Goal: Task Accomplishment & Management: Use online tool/utility

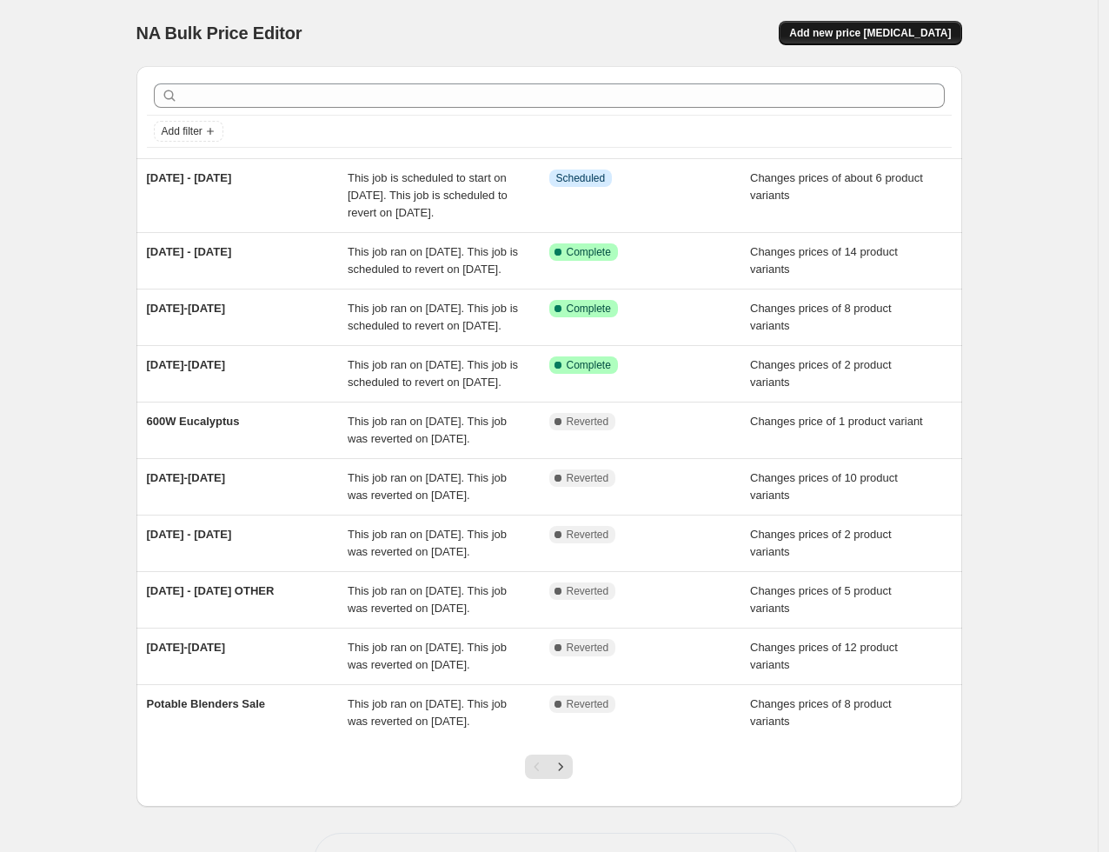
click at [895, 36] on span "Add new price [MEDICAL_DATA]" at bounding box center [870, 33] width 162 height 14
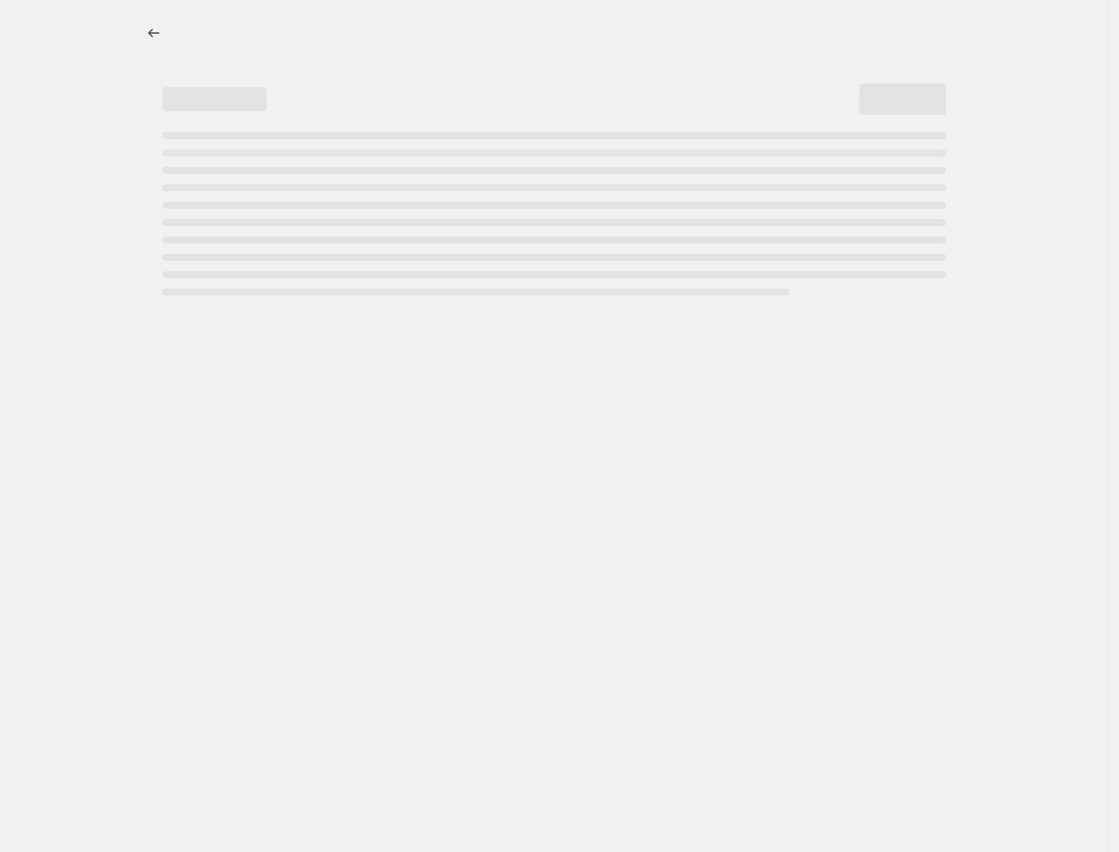
select select "percentage"
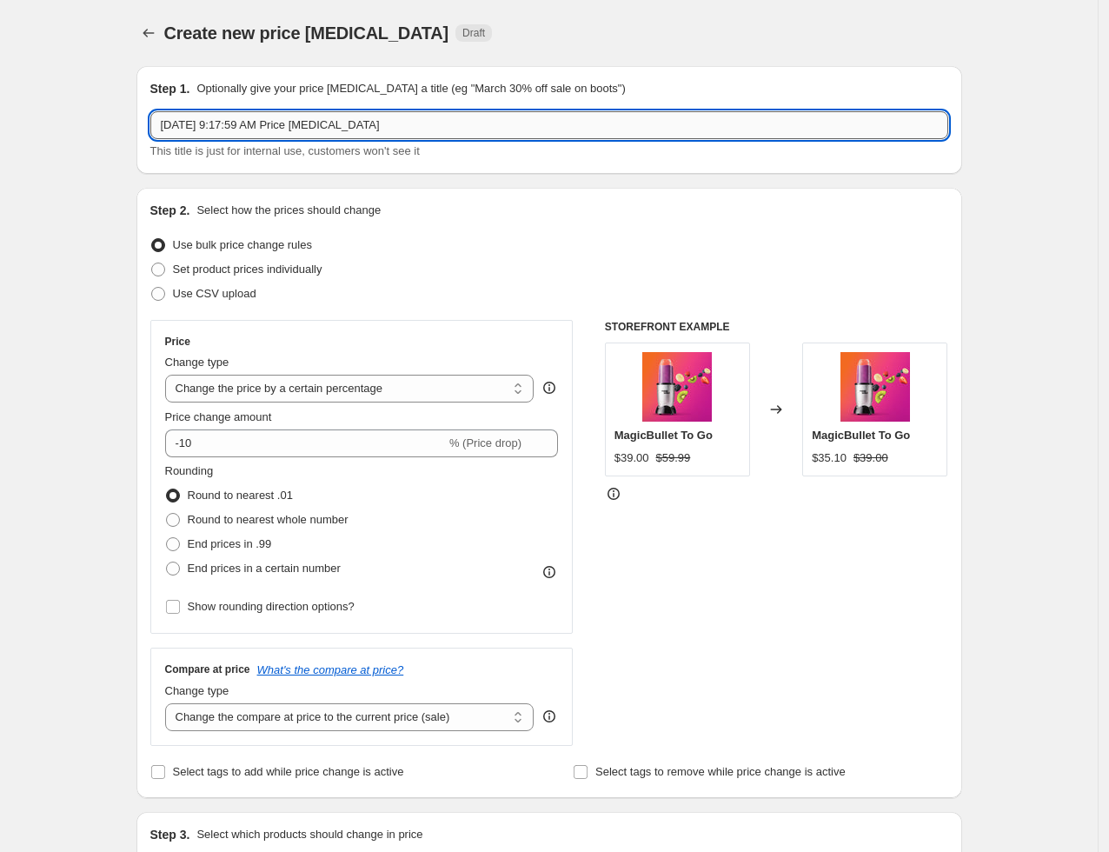
click at [238, 132] on input "[DATE] 9:17:59 AM Price [MEDICAL_DATA]" at bounding box center [549, 125] width 798 height 28
type input "Mocha Mega"
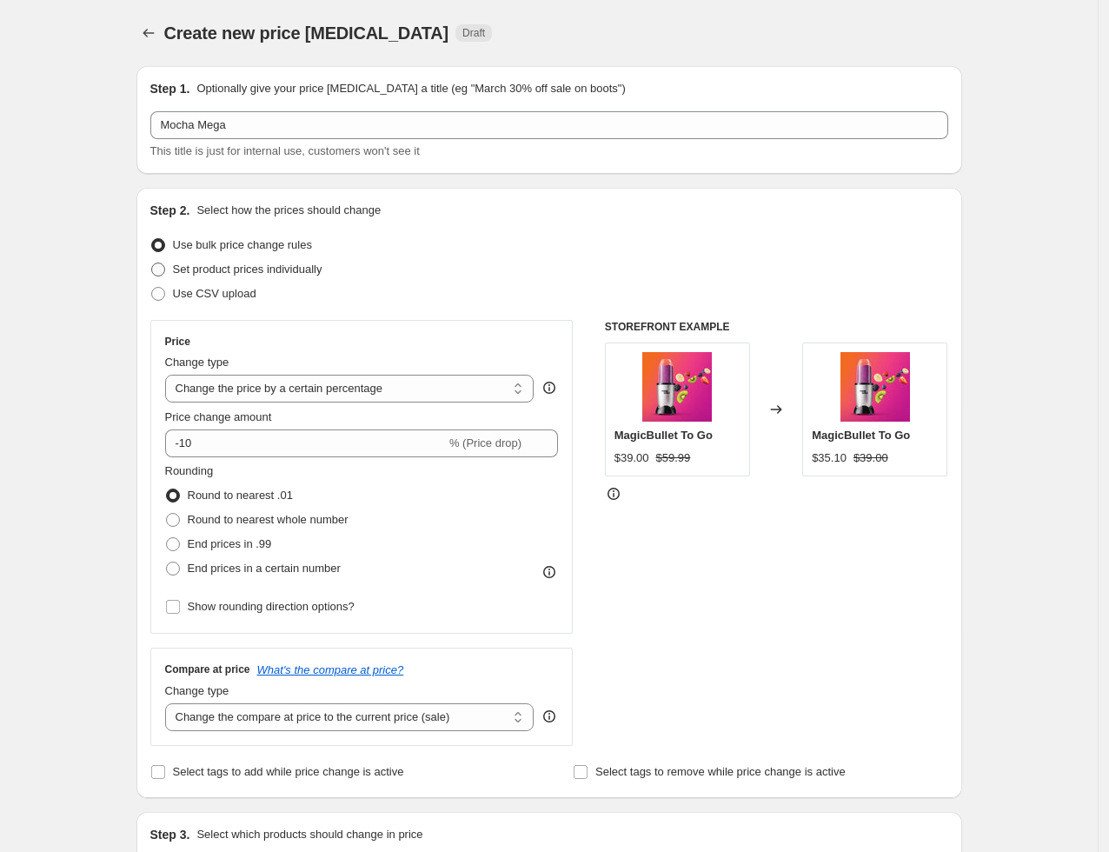
click at [209, 266] on span "Set product prices individually" at bounding box center [247, 268] width 149 height 13
click at [152, 263] on input "Set product prices individually" at bounding box center [151, 262] width 1 height 1
radio input "true"
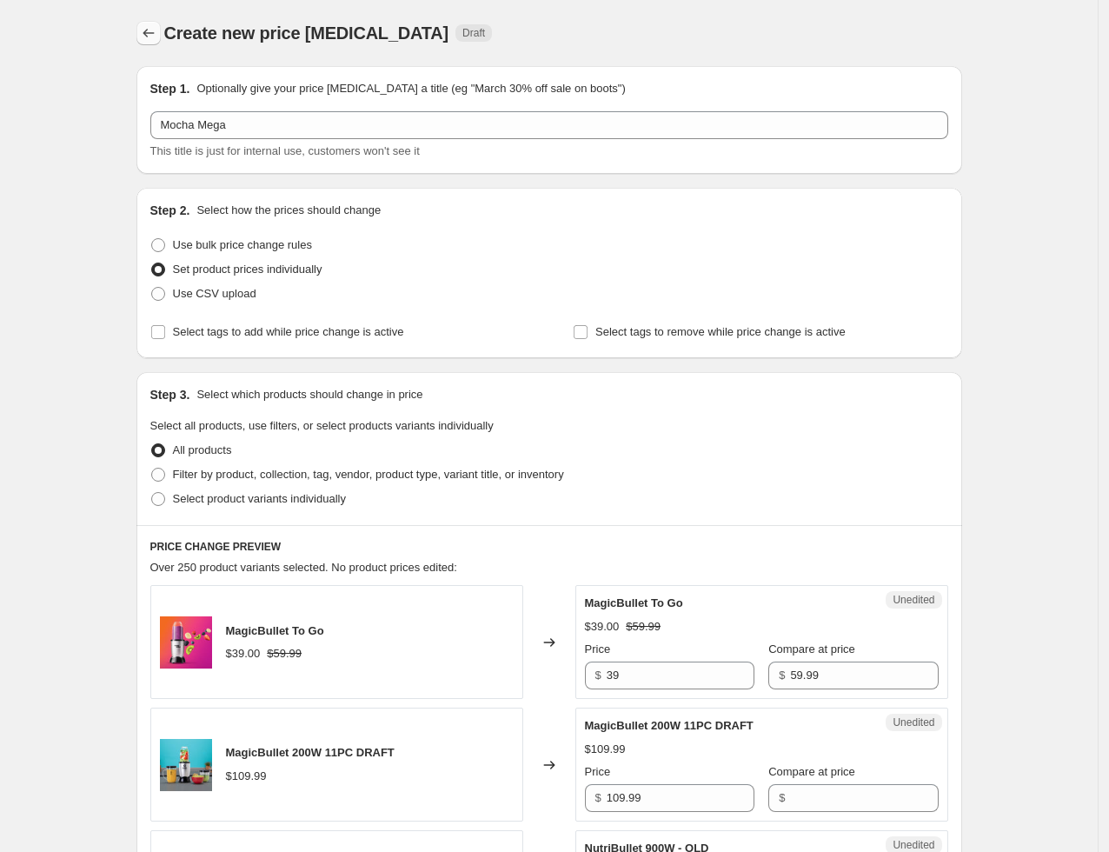
click at [157, 40] on icon "Price change jobs" at bounding box center [148, 32] width 17 height 17
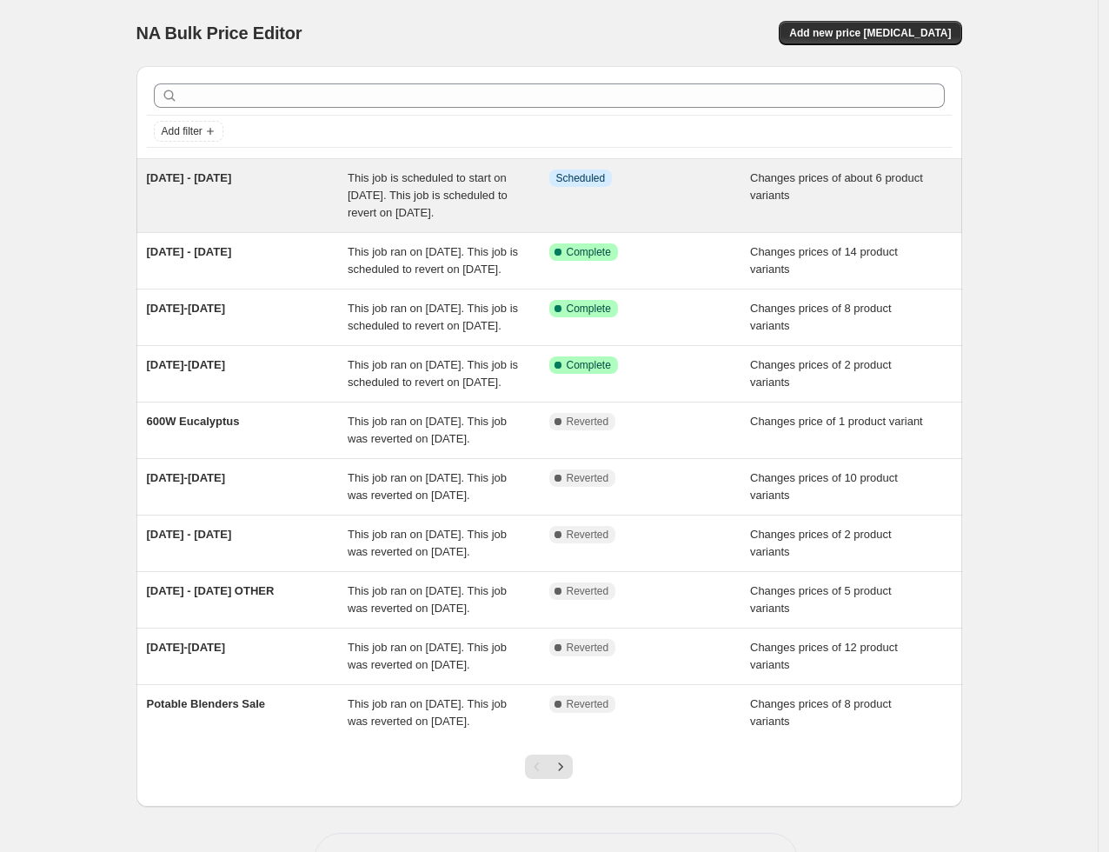
click at [222, 181] on span "26 Sept - 2 Oct" at bounding box center [189, 177] width 85 height 13
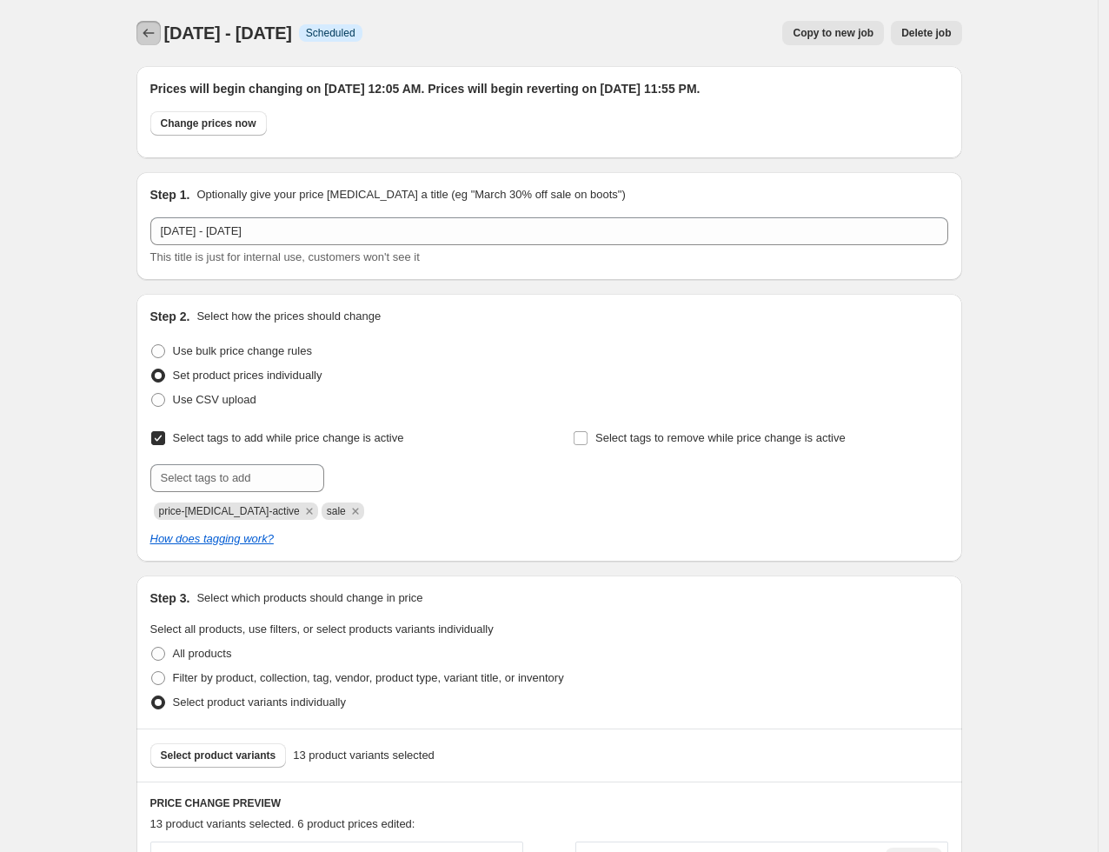
click at [150, 25] on icon "Price change jobs" at bounding box center [148, 32] width 17 height 17
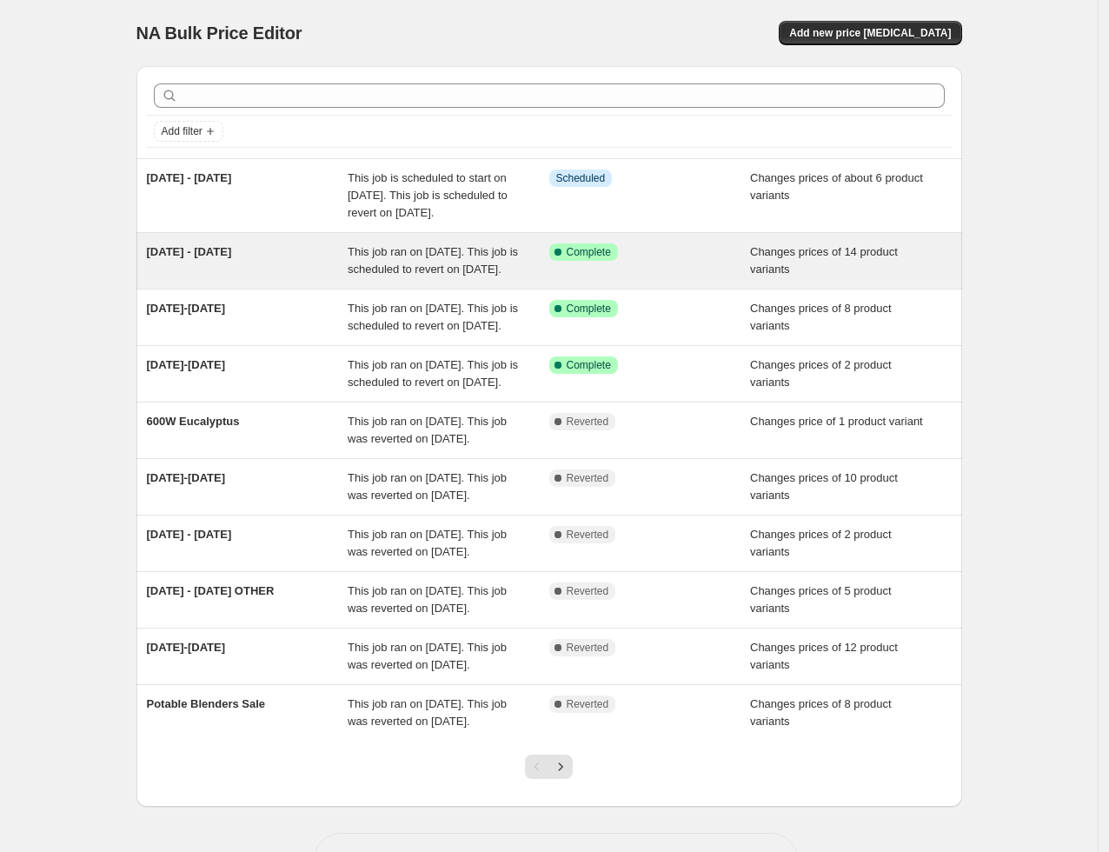
click at [213, 278] on div "19 Sept - 2 Oct" at bounding box center [248, 260] width 202 height 35
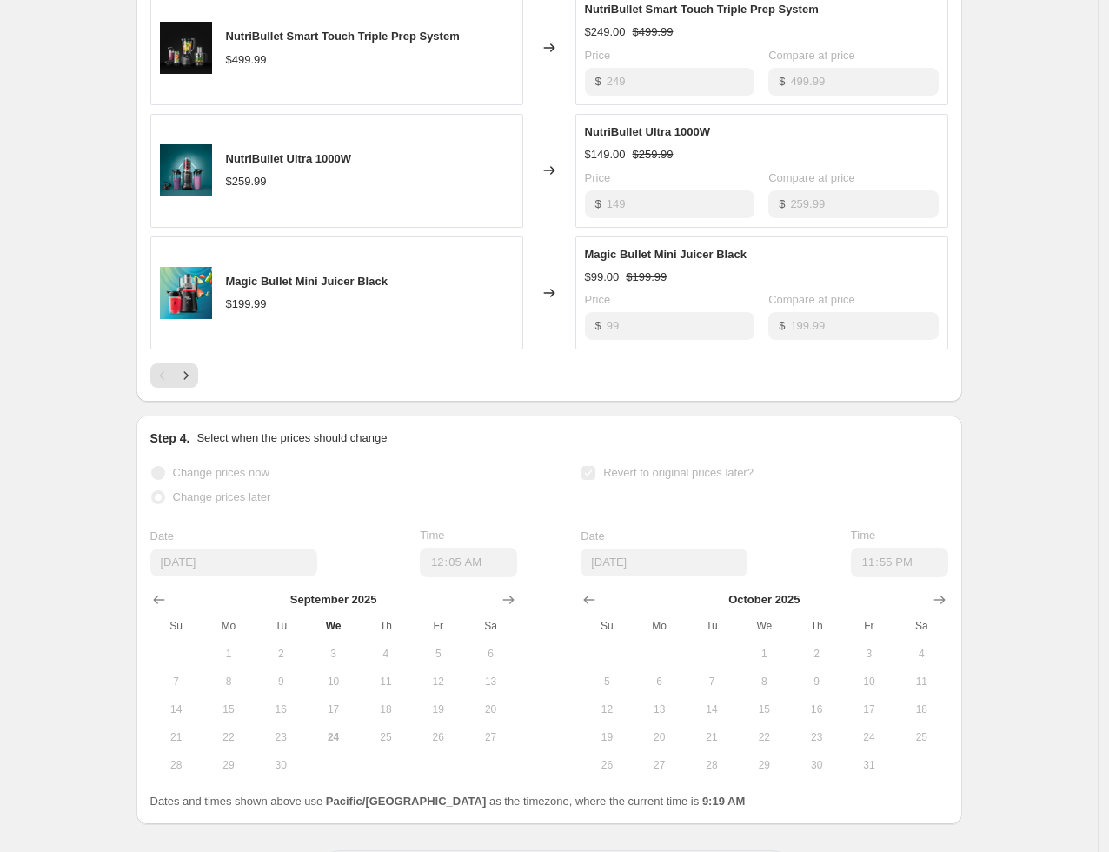
scroll to position [1055, 0]
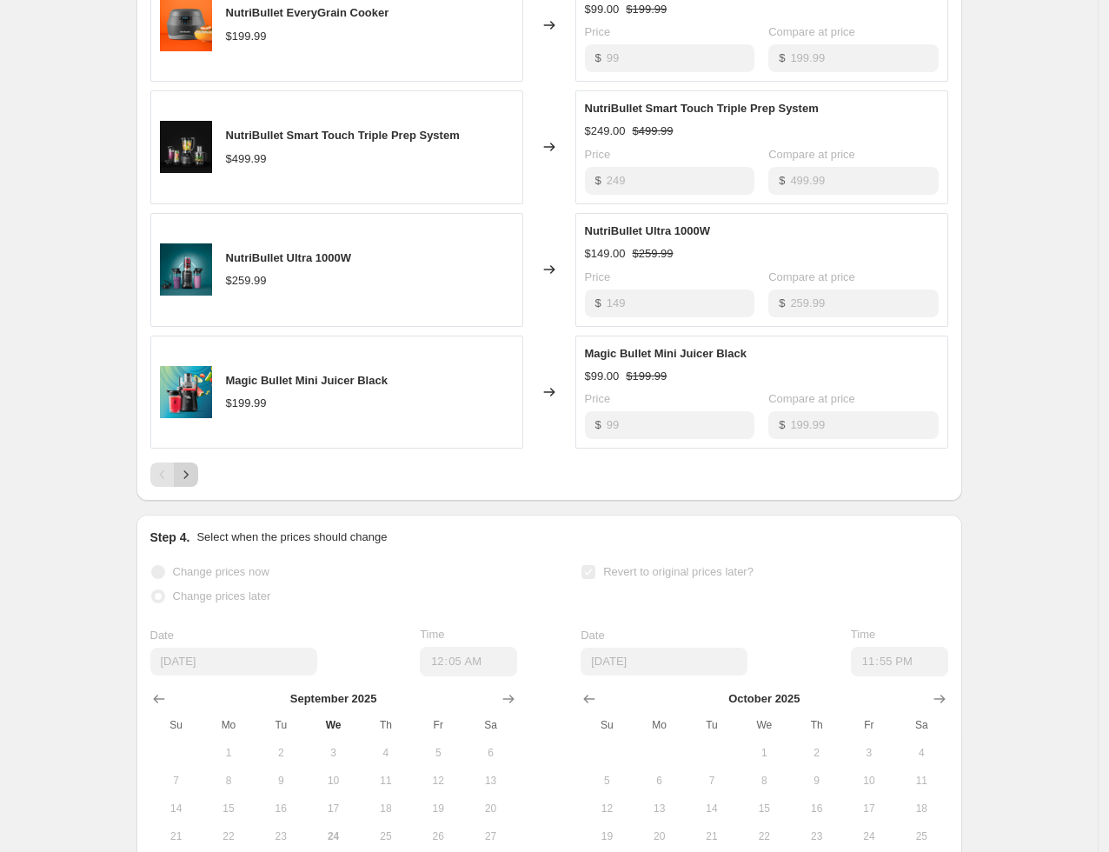
click at [187, 483] on icon "Next" at bounding box center [185, 474] width 17 height 17
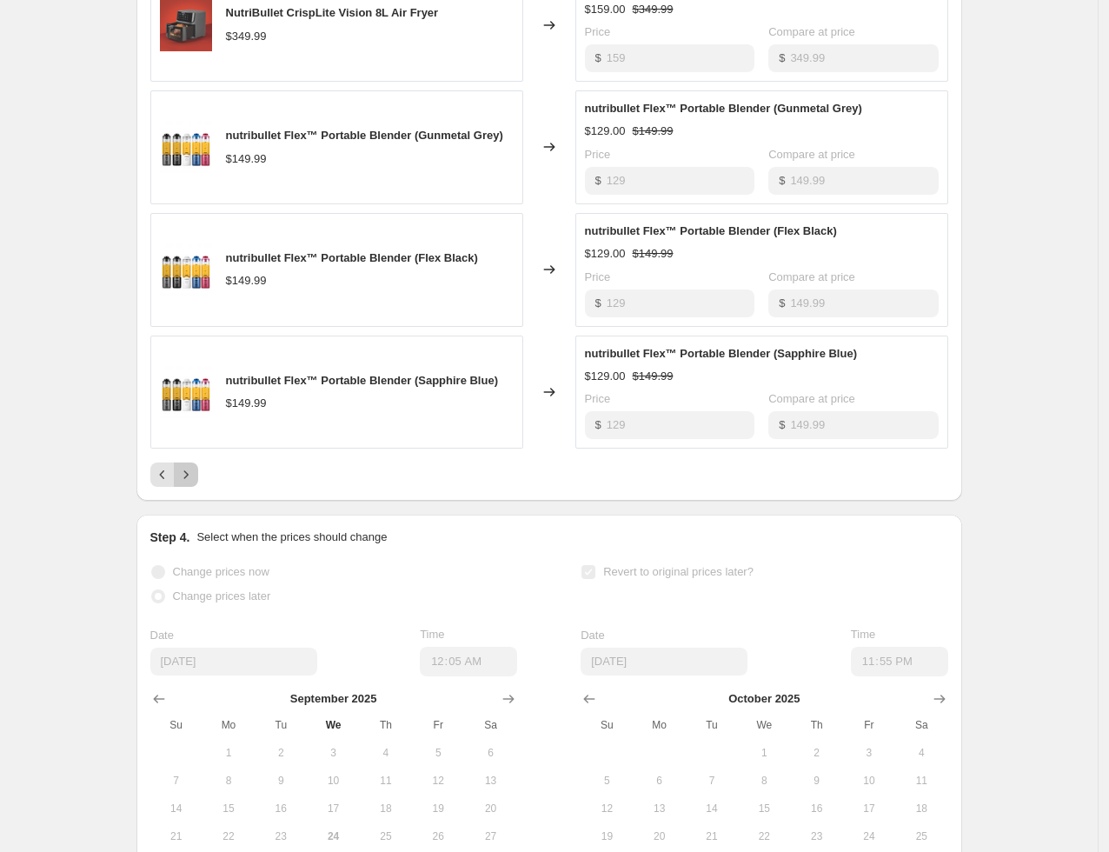
click at [193, 483] on icon "Next" at bounding box center [185, 474] width 17 height 17
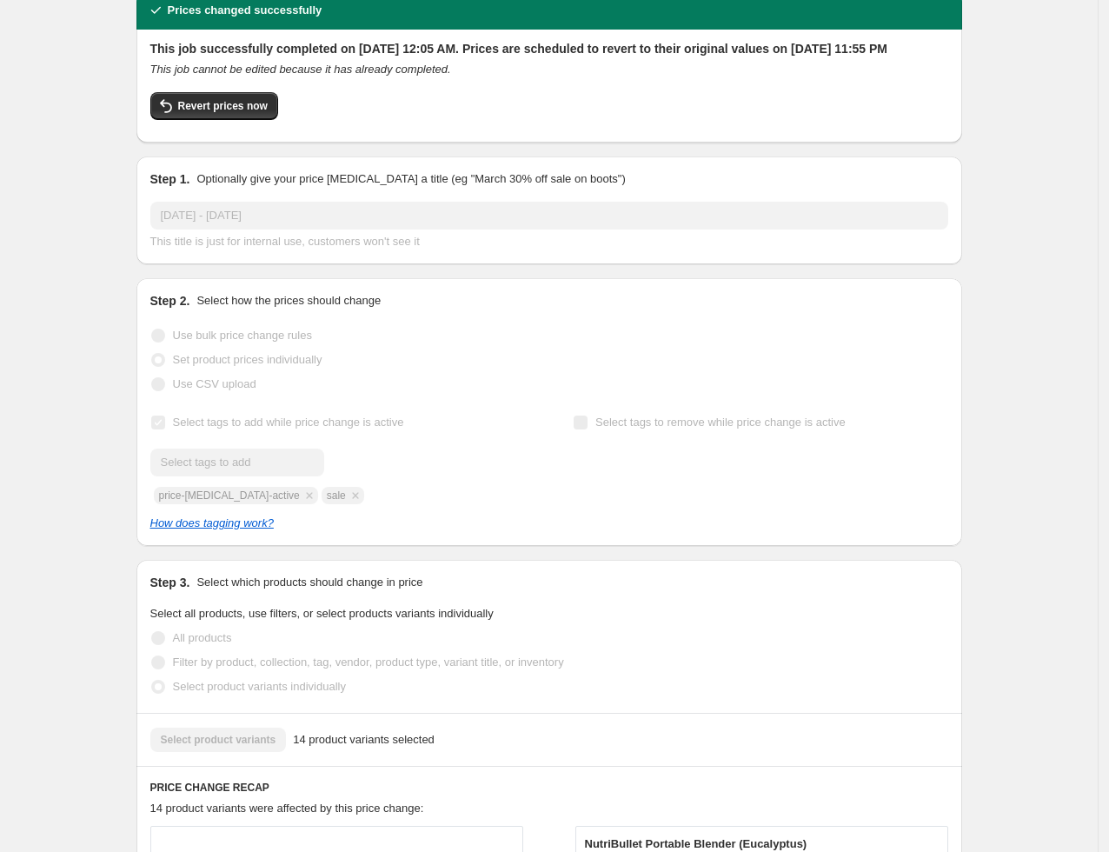
scroll to position [0, 0]
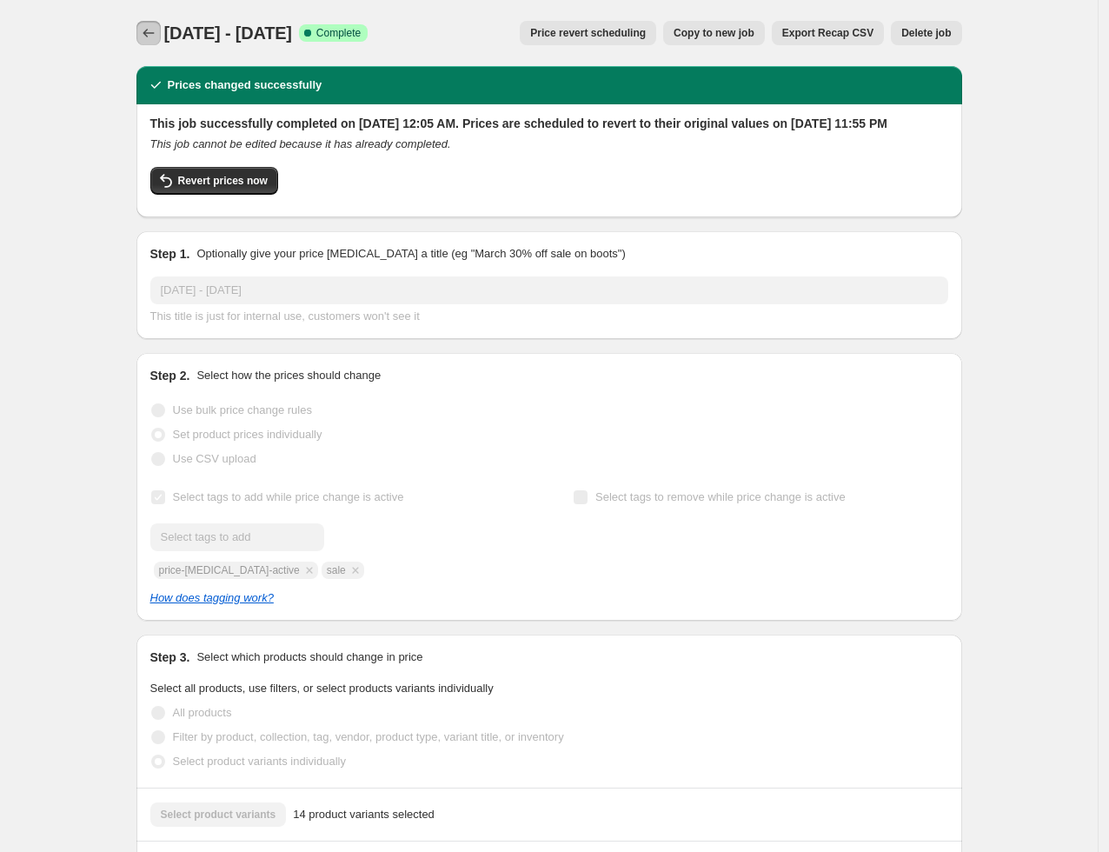
click at [149, 34] on icon "Price change jobs" at bounding box center [148, 33] width 11 height 9
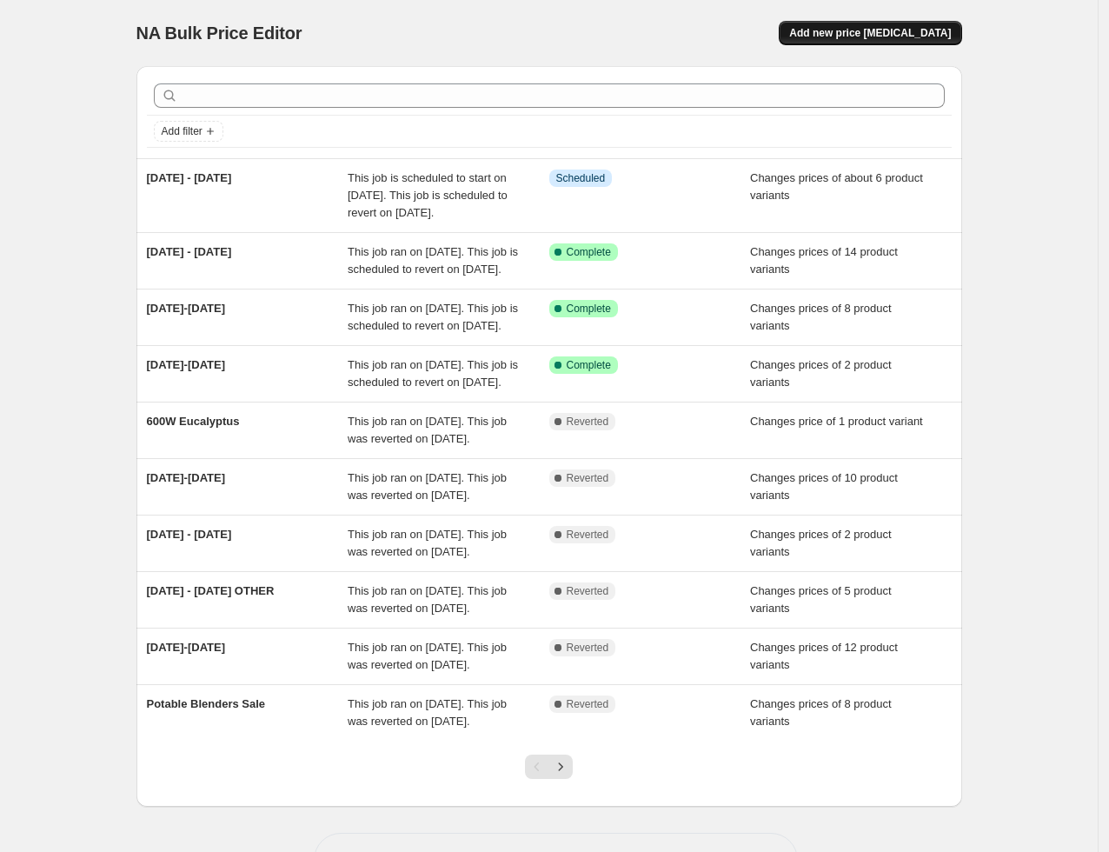
click at [877, 37] on span "Add new price change job" at bounding box center [870, 33] width 162 height 14
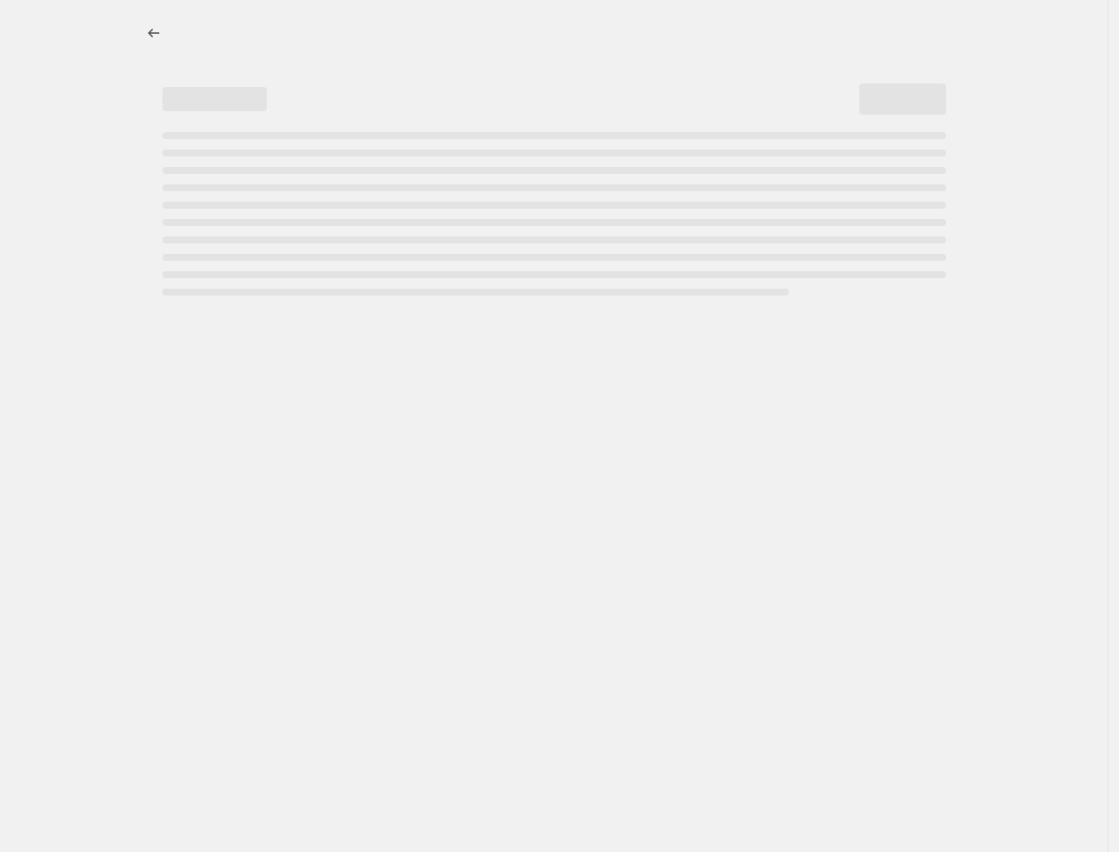
select select "percentage"
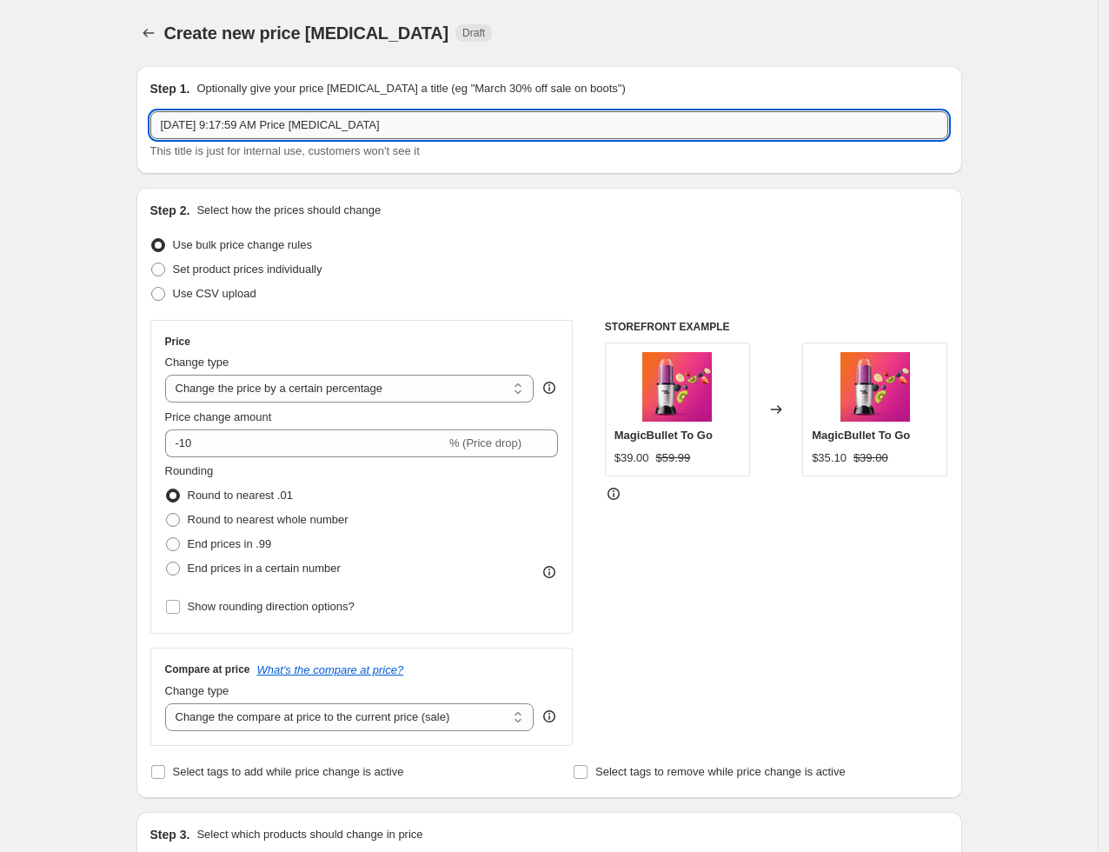
click at [320, 125] on input "Sep 24, 2025, 9:17:59 AM Price change job" at bounding box center [549, 125] width 798 height 28
drag, startPoint x: 434, startPoint y: 124, endPoint x: -67, endPoint y: 158, distance: 501.7
click at [0, 158] on html "Home Settings Plans Skip to content Create new price change job. This page is r…" at bounding box center [554, 426] width 1109 height 852
type input "Mocha 900w"
click at [227, 273] on span "Set product prices individually" at bounding box center [247, 268] width 149 height 13
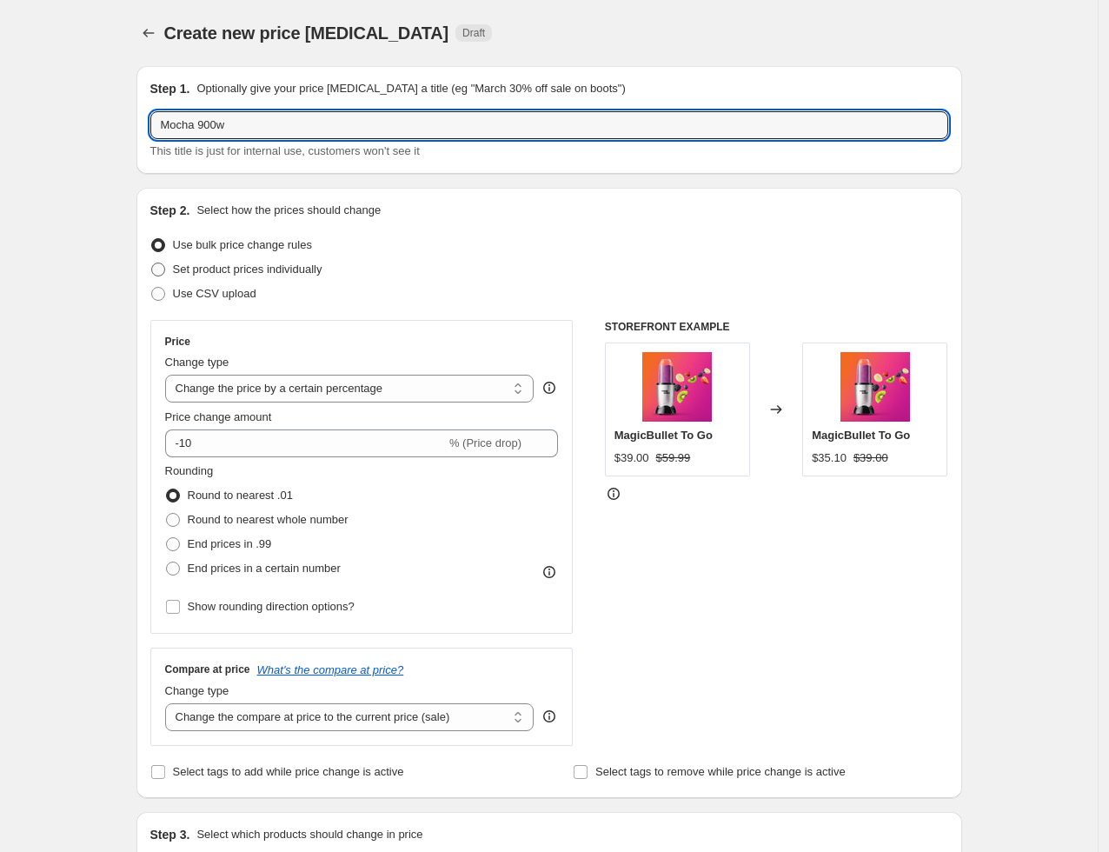
click at [152, 263] on input "Set product prices individually" at bounding box center [151, 262] width 1 height 1
radio input "true"
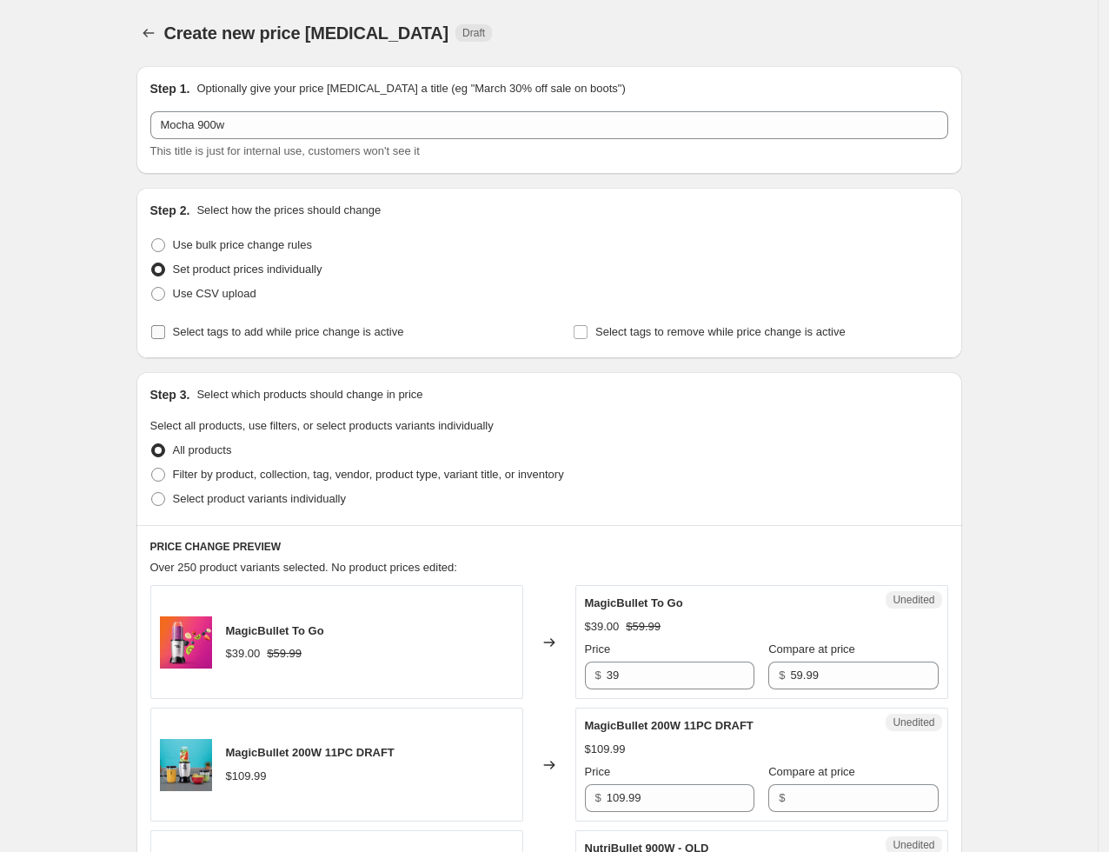
click at [239, 333] on span "Select tags to add while price change is active" at bounding box center [288, 331] width 231 height 13
click at [165, 333] on input "Select tags to add while price change is active" at bounding box center [158, 332] width 14 height 14
checkbox input "true"
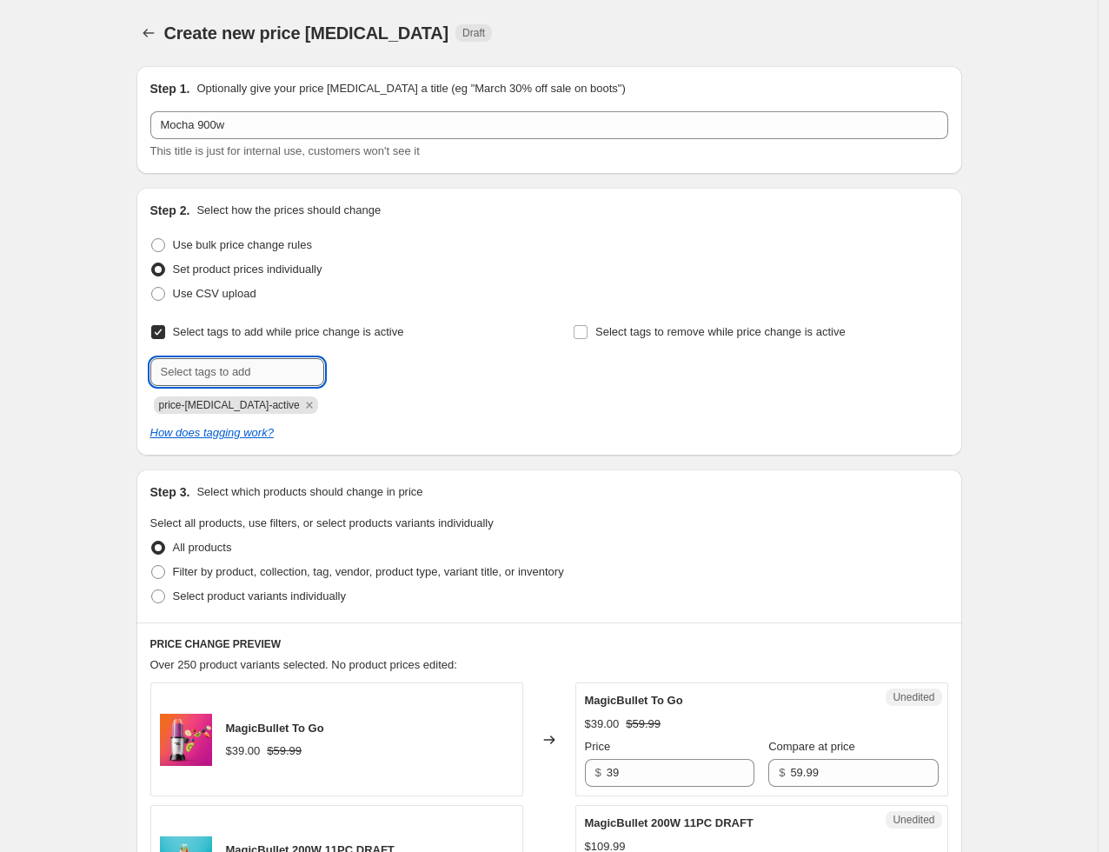
click at [229, 368] on input "text" at bounding box center [237, 372] width 174 height 28
type input "sale"
click at [359, 364] on b "Add" at bounding box center [349, 370] width 20 height 12
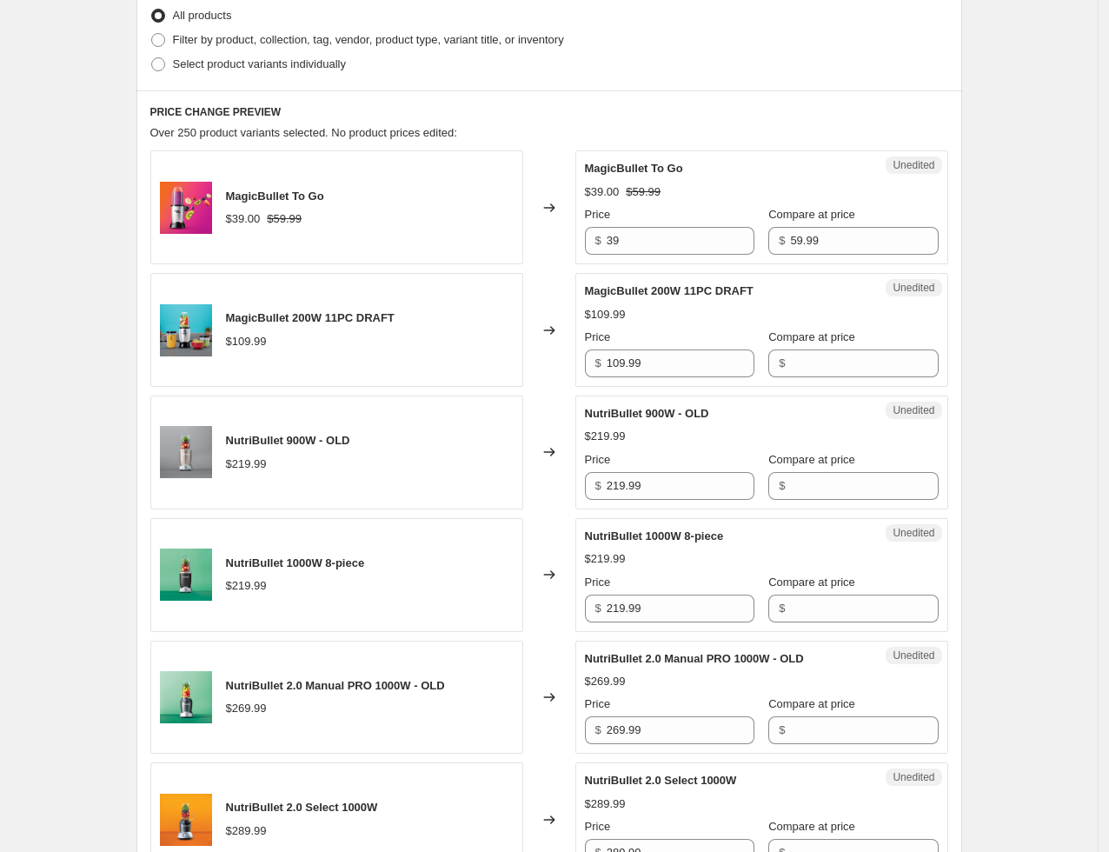
scroll to position [386, 0]
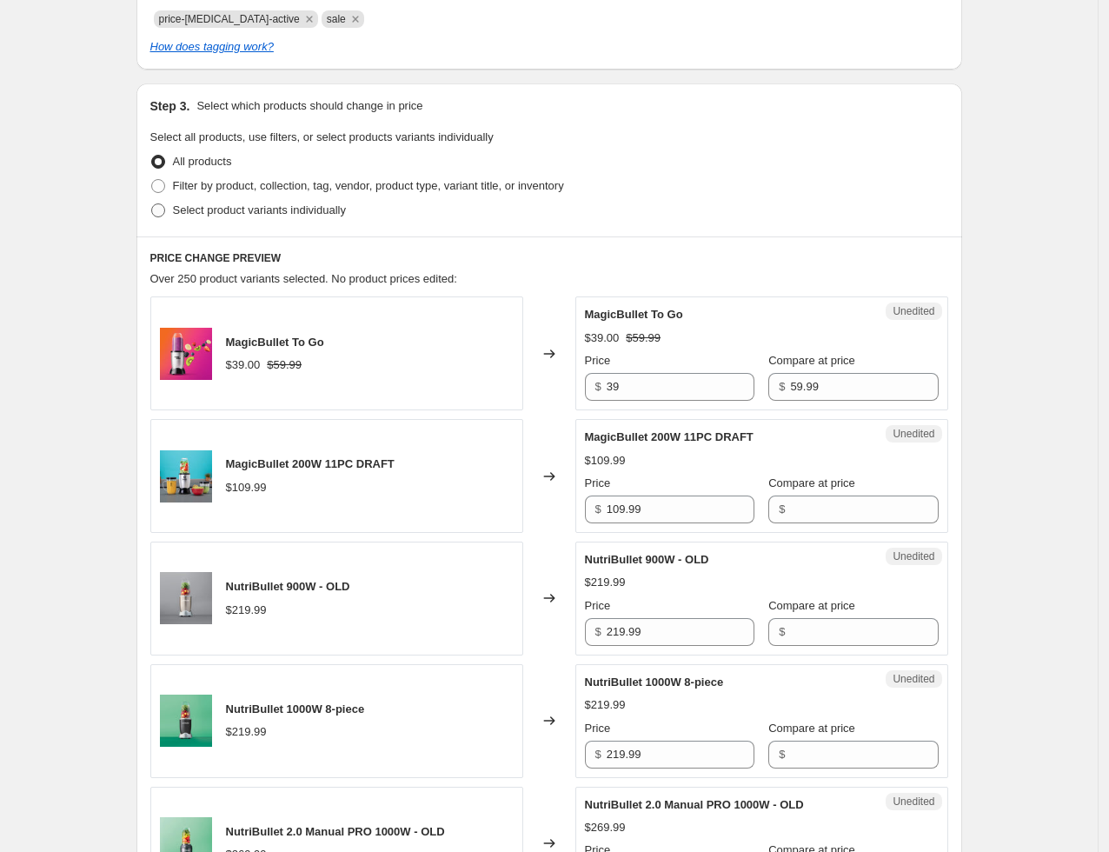
click at [202, 205] on span "Select product variants individually" at bounding box center [259, 209] width 173 height 13
click at [152, 204] on input "Select product variants individually" at bounding box center [151, 203] width 1 height 1
radio input "true"
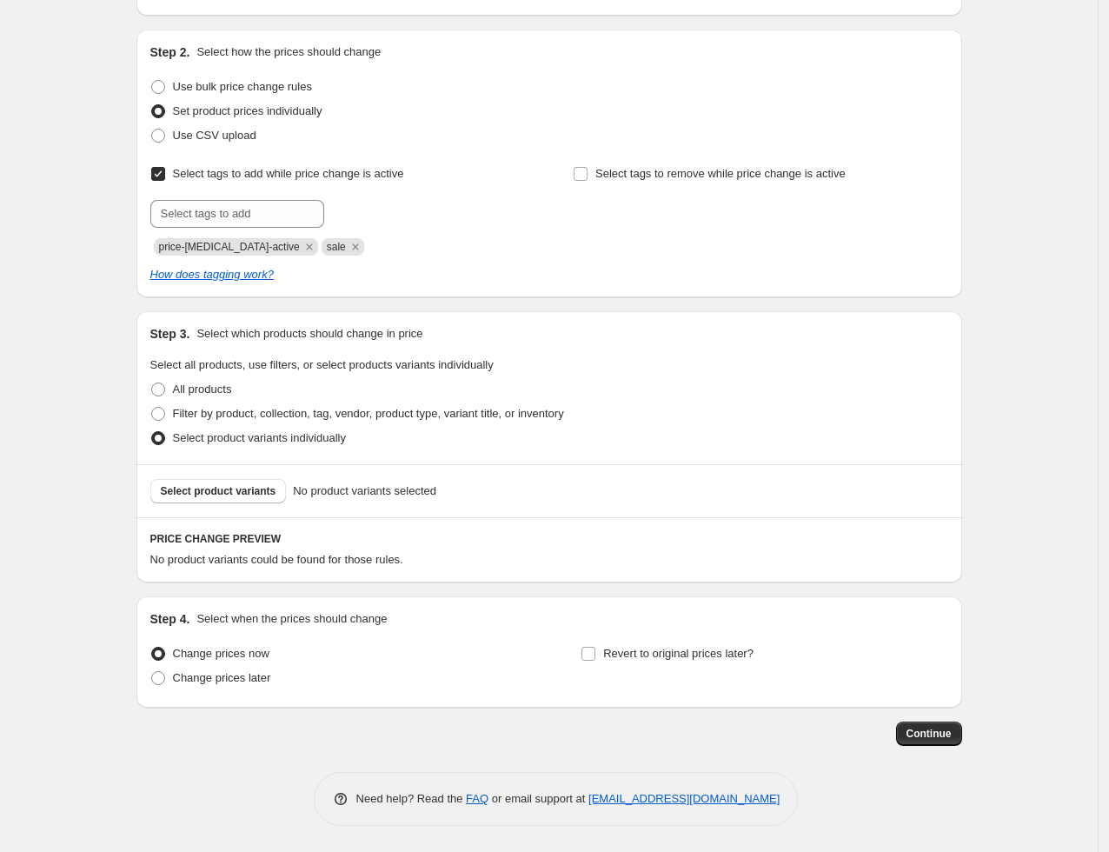
scroll to position [157, 0]
click at [259, 221] on input "text" at bounding box center [237, 215] width 174 height 28
drag, startPoint x: 469, startPoint y: 225, endPoint x: 434, endPoint y: 359, distance: 138.3
click at [469, 225] on div at bounding box center [337, 215] width 375 height 28
click at [245, 488] on span "Select product variants" at bounding box center [219, 492] width 116 height 14
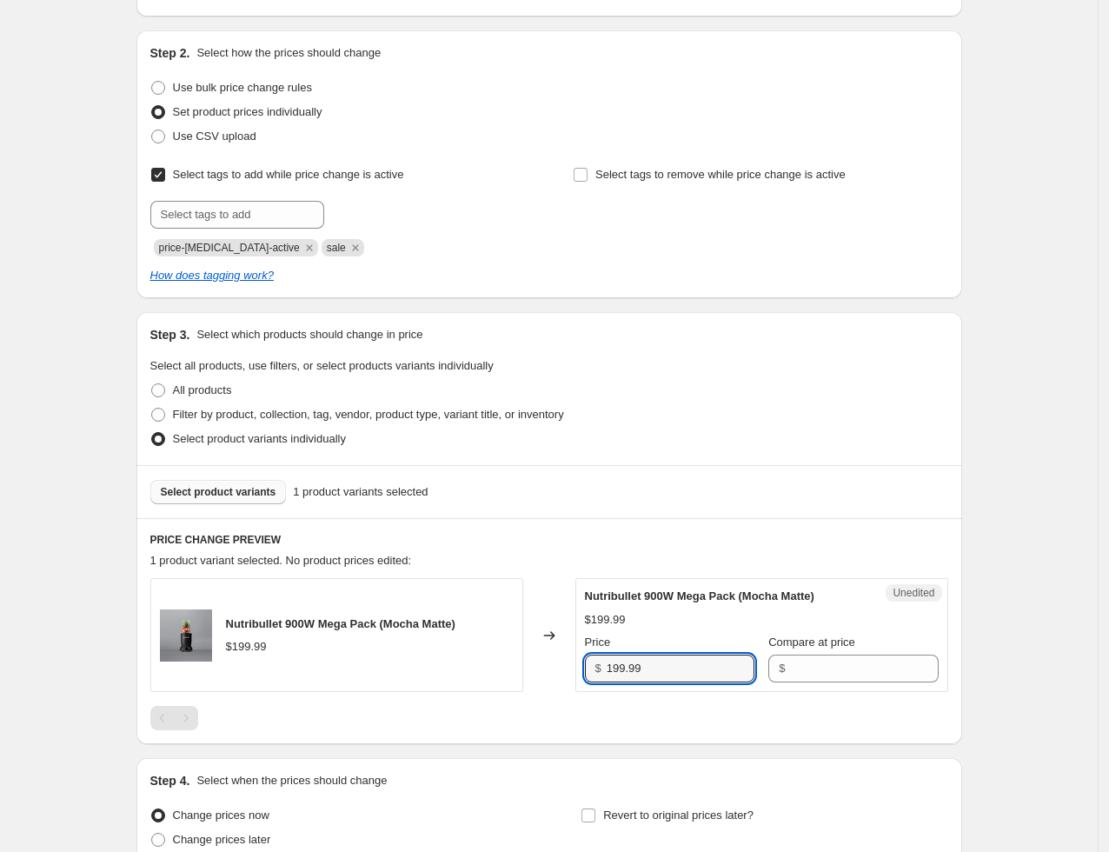
drag, startPoint x: 681, startPoint y: 667, endPoint x: 514, endPoint y: 687, distance: 169.0
click at [514, 687] on div "Nutribullet 900W Mega Pack (Mocha Matte) $199.99 Changed to Unedited Nutribulle…" at bounding box center [549, 635] width 798 height 114
type input "99"
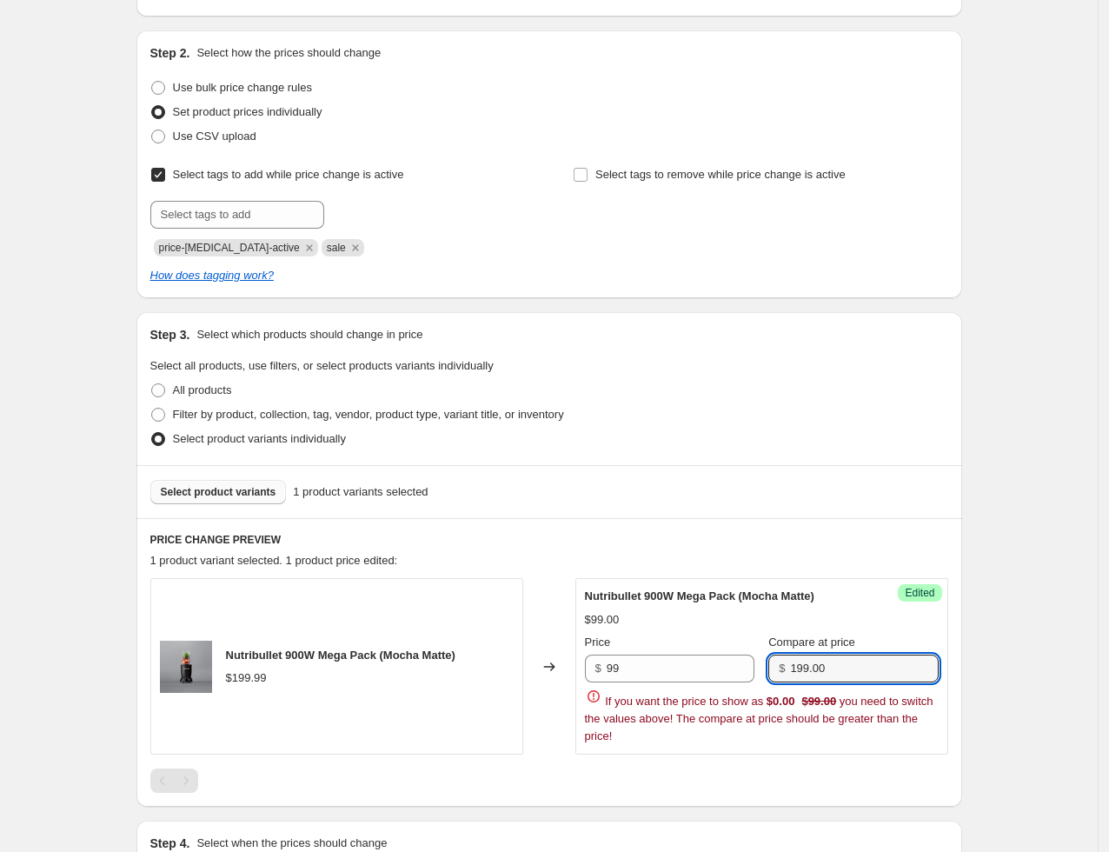
type input "199.00"
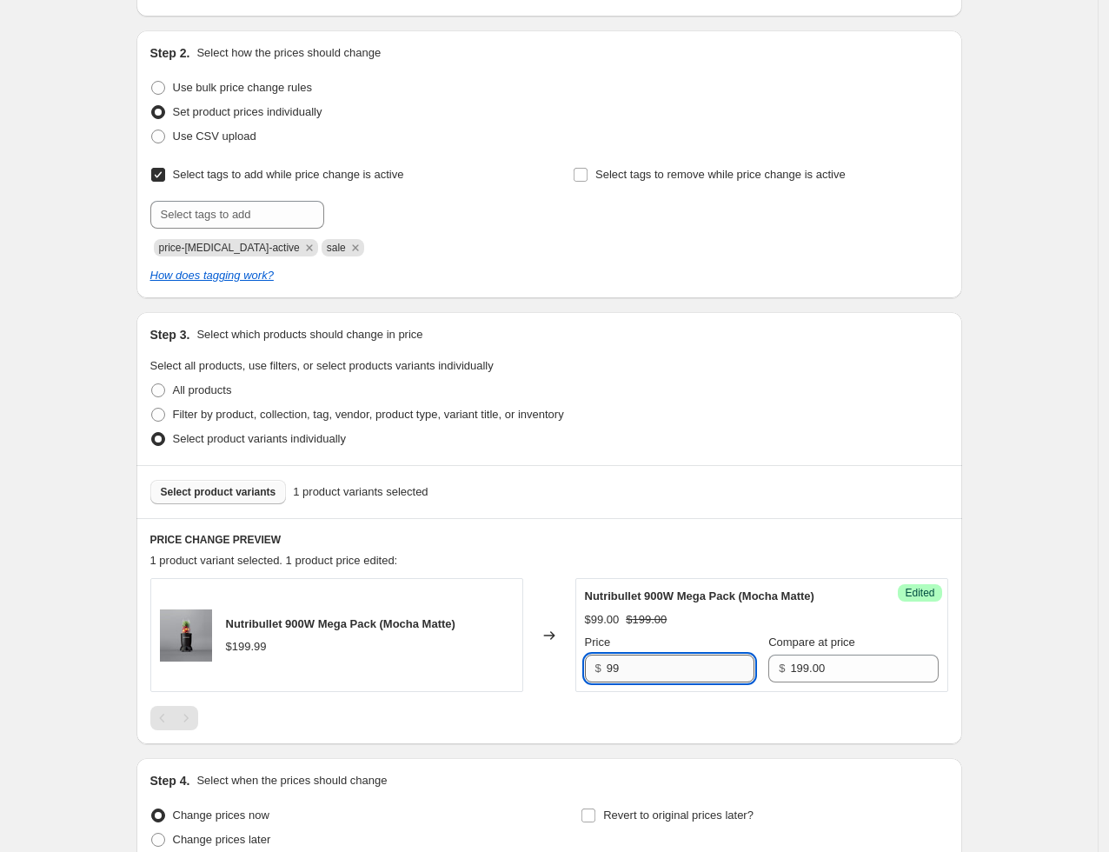
click at [656, 669] on input "99" at bounding box center [681, 668] width 148 height 28
type input "99.00"
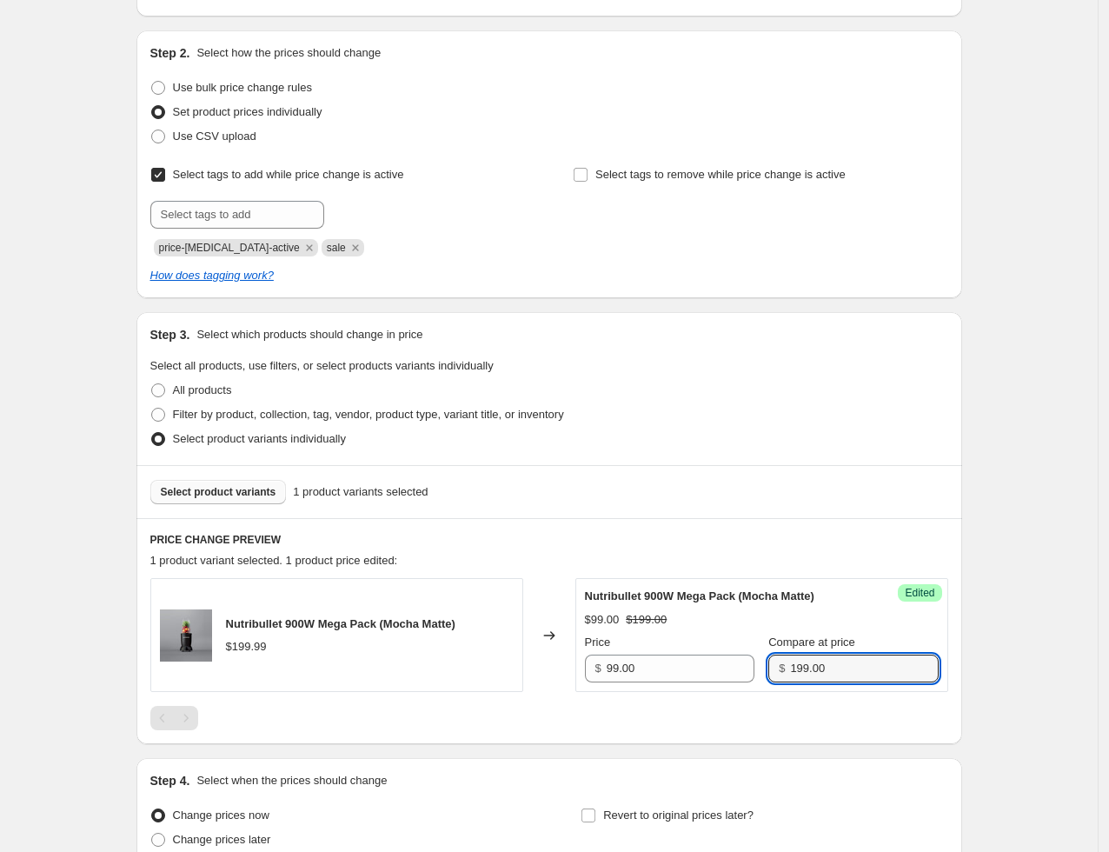
click at [972, 437] on div "Create new price change job. This page is ready Create new price change job Dra…" at bounding box center [549, 428] width 867 height 1171
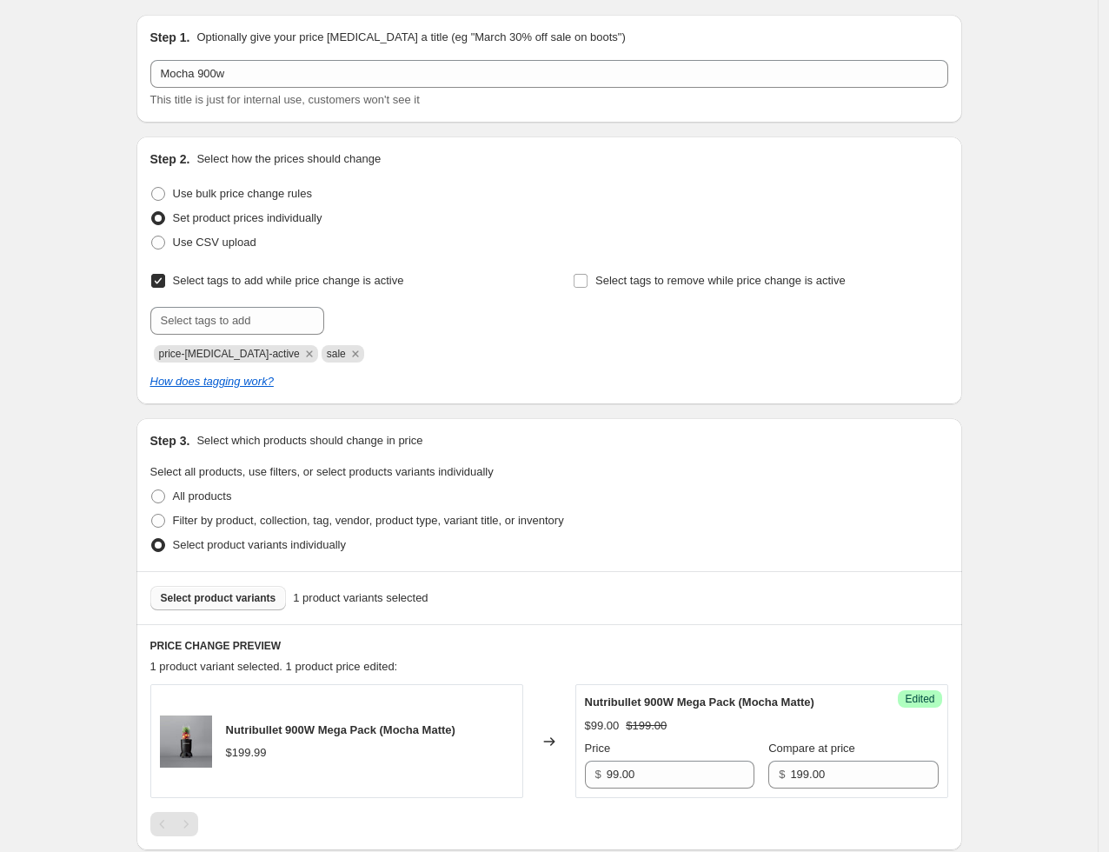
scroll to position [0, 0]
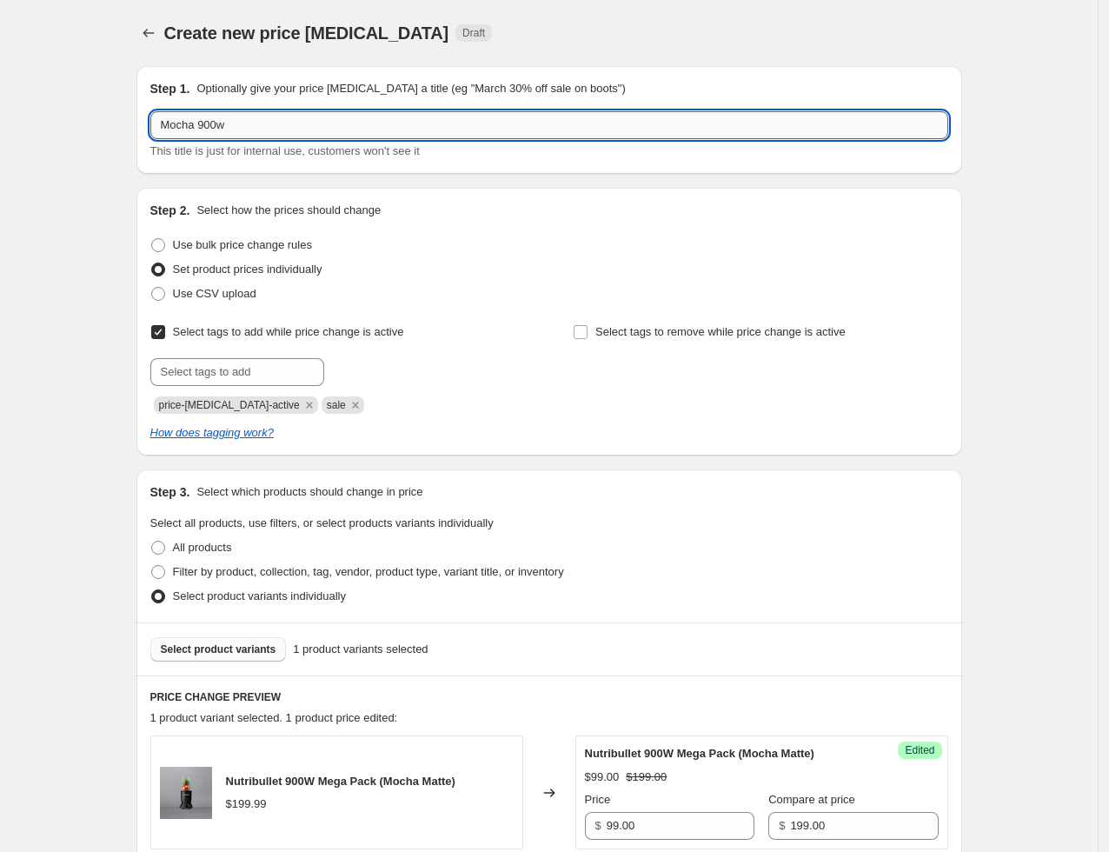
click at [233, 130] on input "Mocha 900w" at bounding box center [549, 125] width 798 height 28
drag, startPoint x: 4, startPoint y: 116, endPoint x: -97, endPoint y: 104, distance: 102.4
click at [0, 104] on html "Home Settings Plans Skip to content Create new price change job. This page is r…" at bounding box center [554, 426] width 1109 height 852
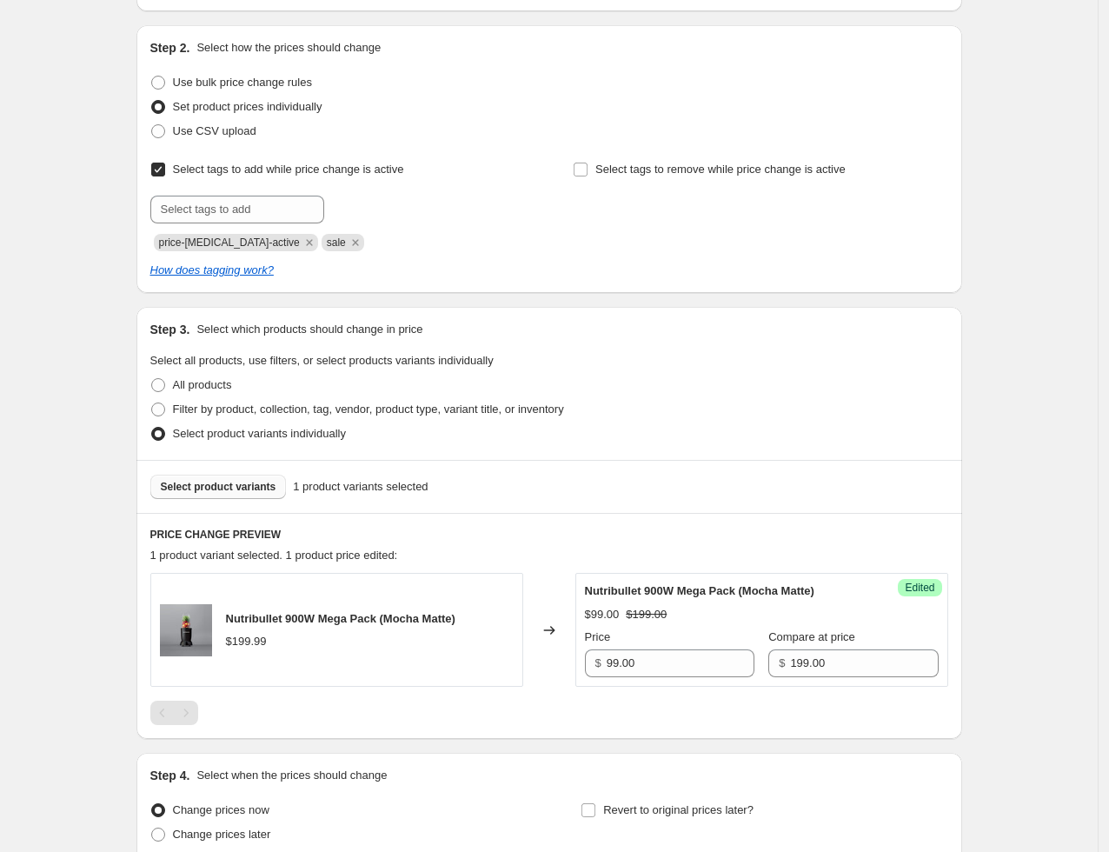
scroll to position [318, 0]
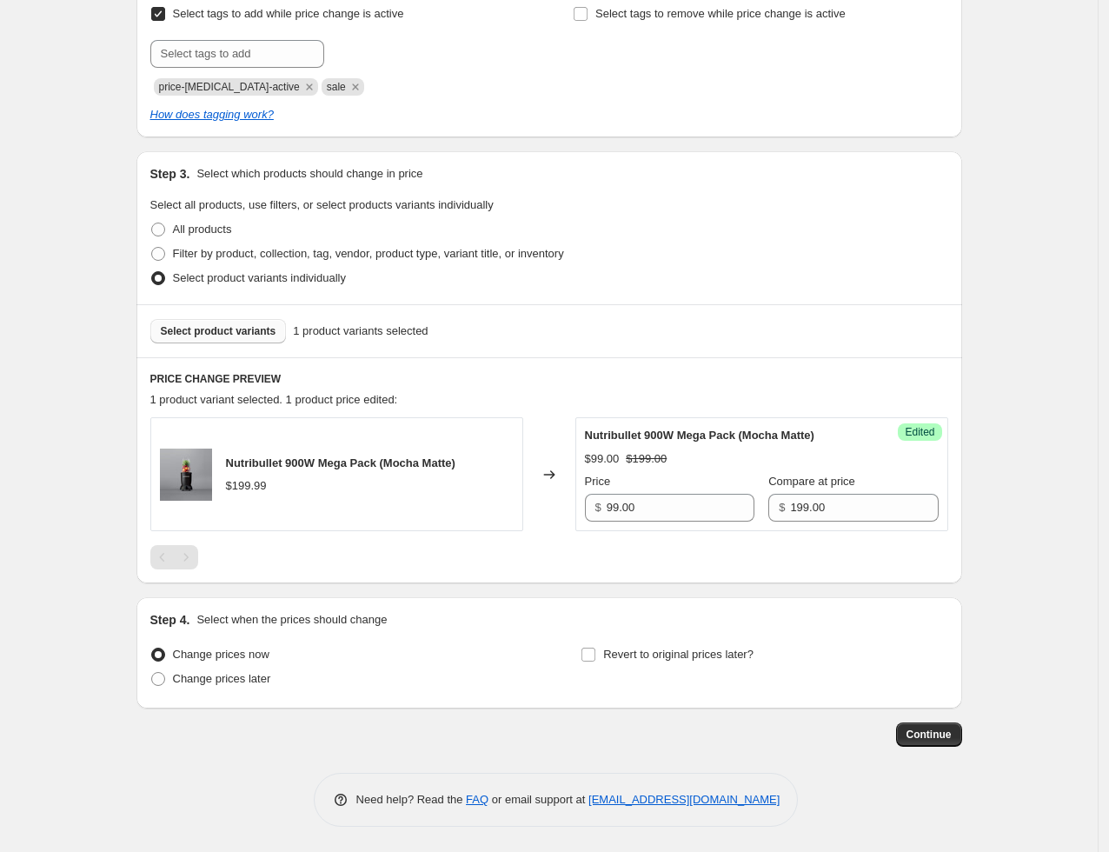
type input "Additional sales"
click at [260, 328] on span "Select product variants" at bounding box center [219, 331] width 116 height 14
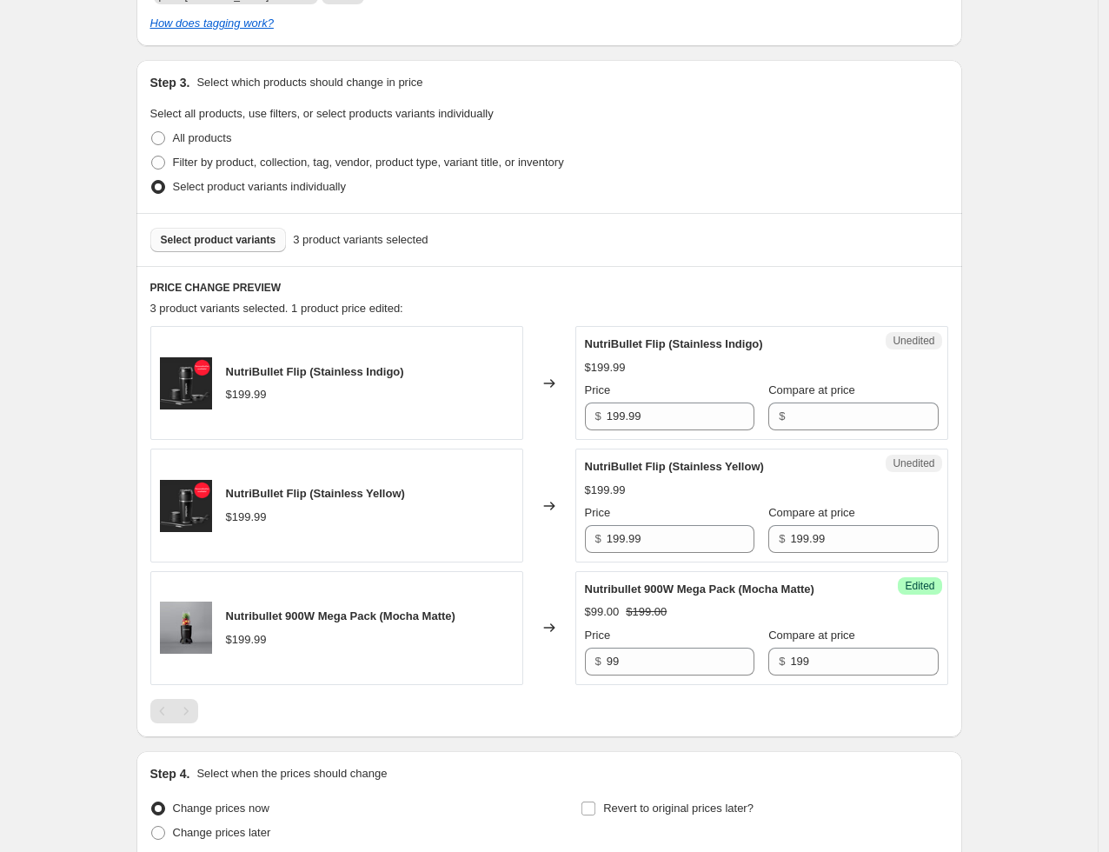
scroll to position [562, 0]
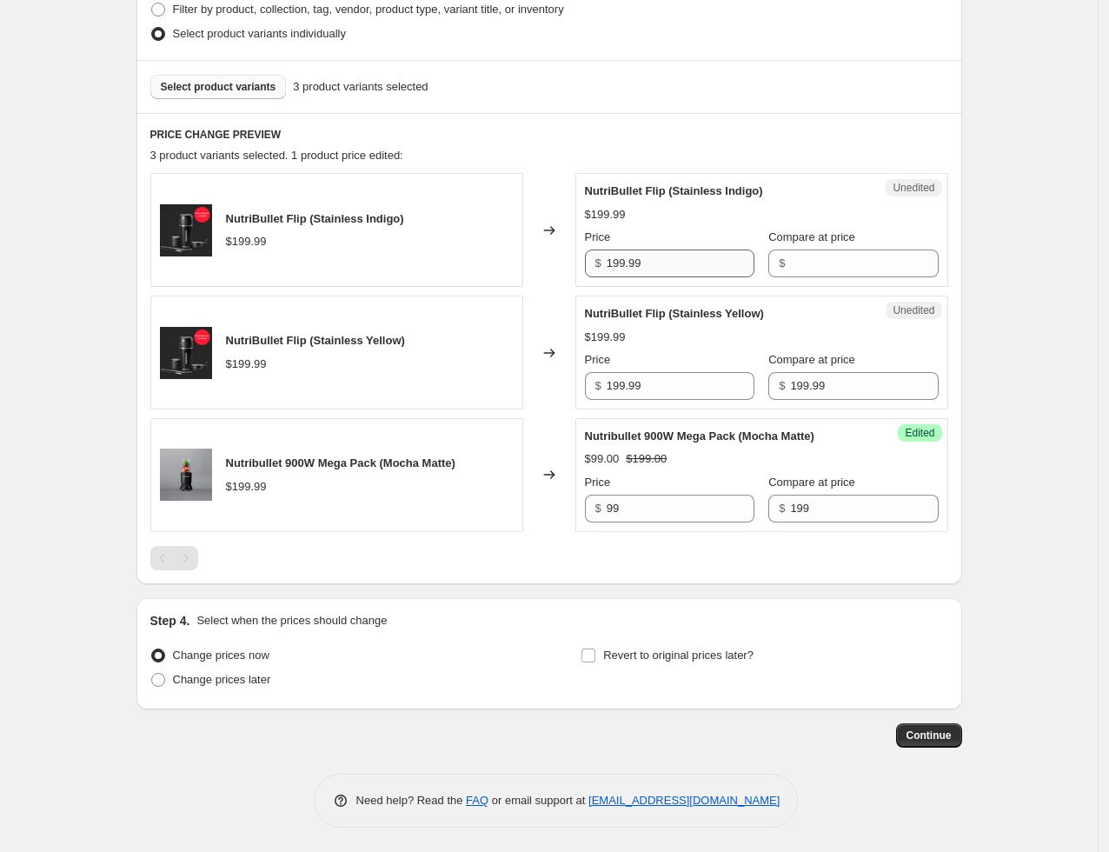
click at [673, 253] on div "Price $ 199.99" at bounding box center [669, 253] width 169 height 49
drag, startPoint x: 660, startPoint y: 268, endPoint x: 415, endPoint y: 275, distance: 245.2
click at [415, 275] on div "NutriBullet Flip (Stainless Indigo) $199.99 Changed to Unedited NutriBullet Fli…" at bounding box center [549, 230] width 798 height 114
type input "99"
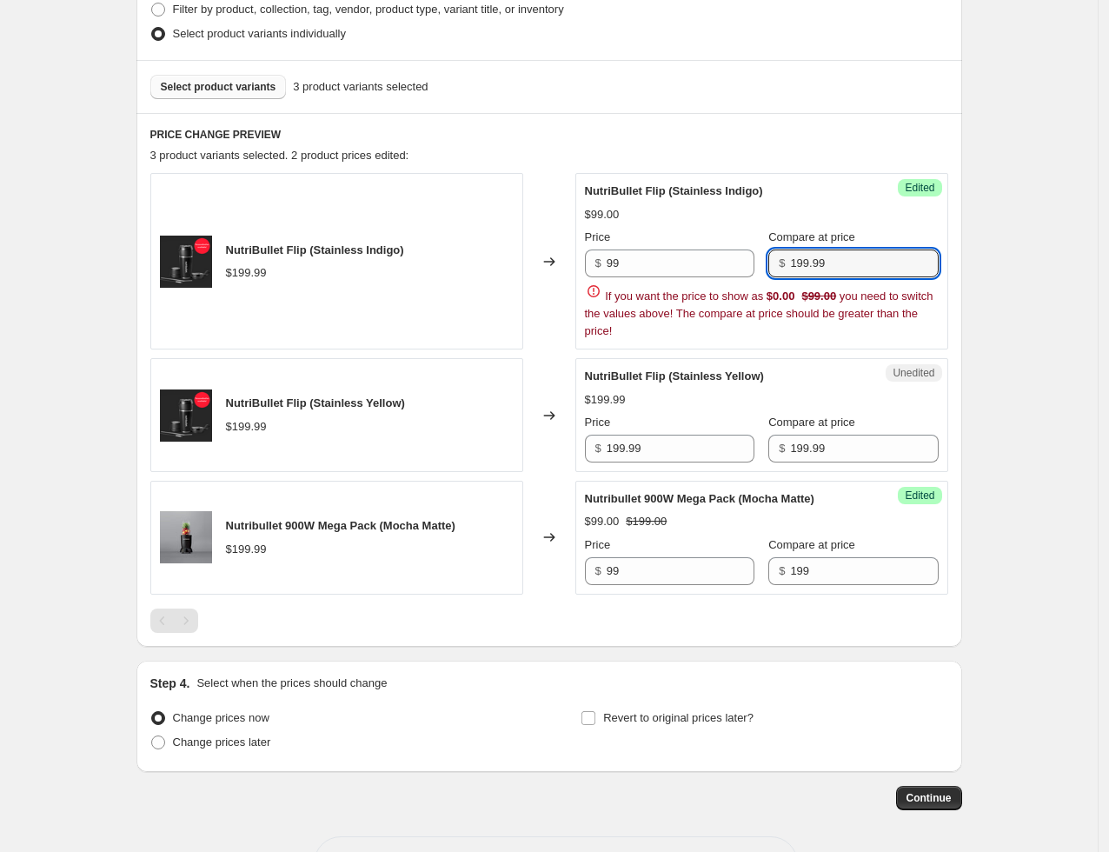
type input "199.99"
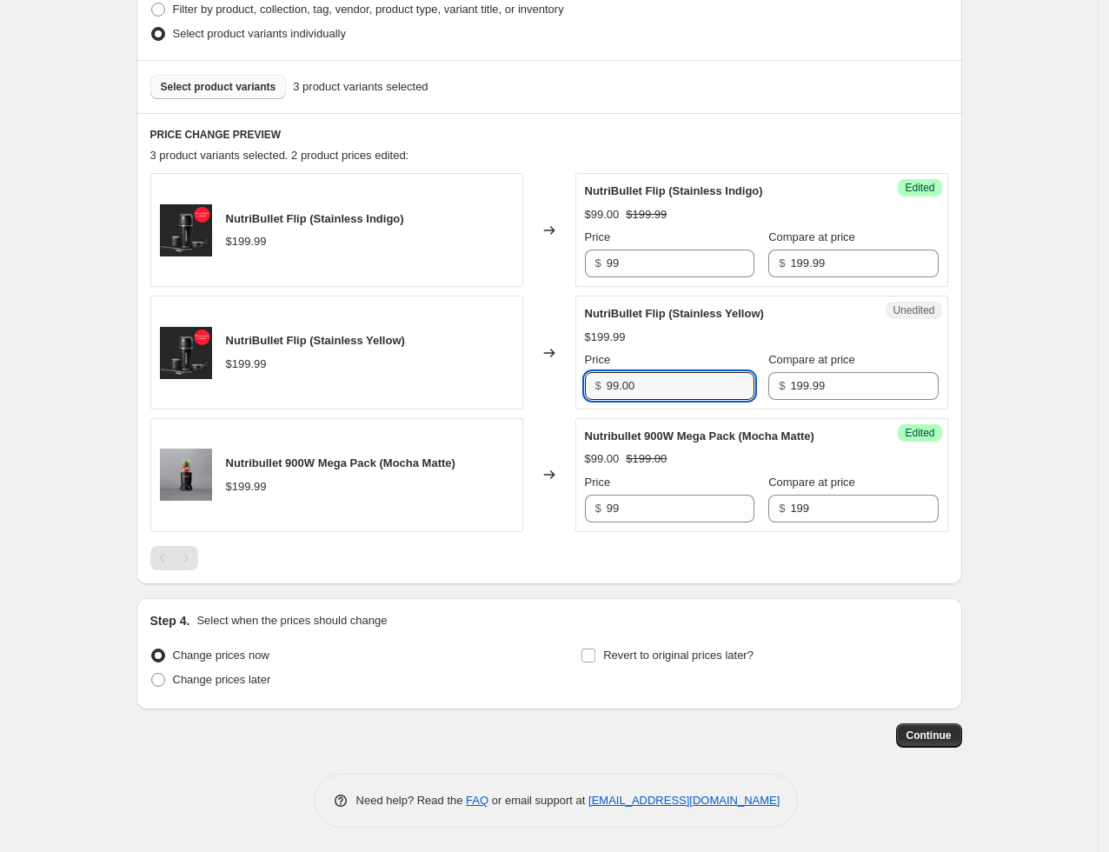
type input "99.00"
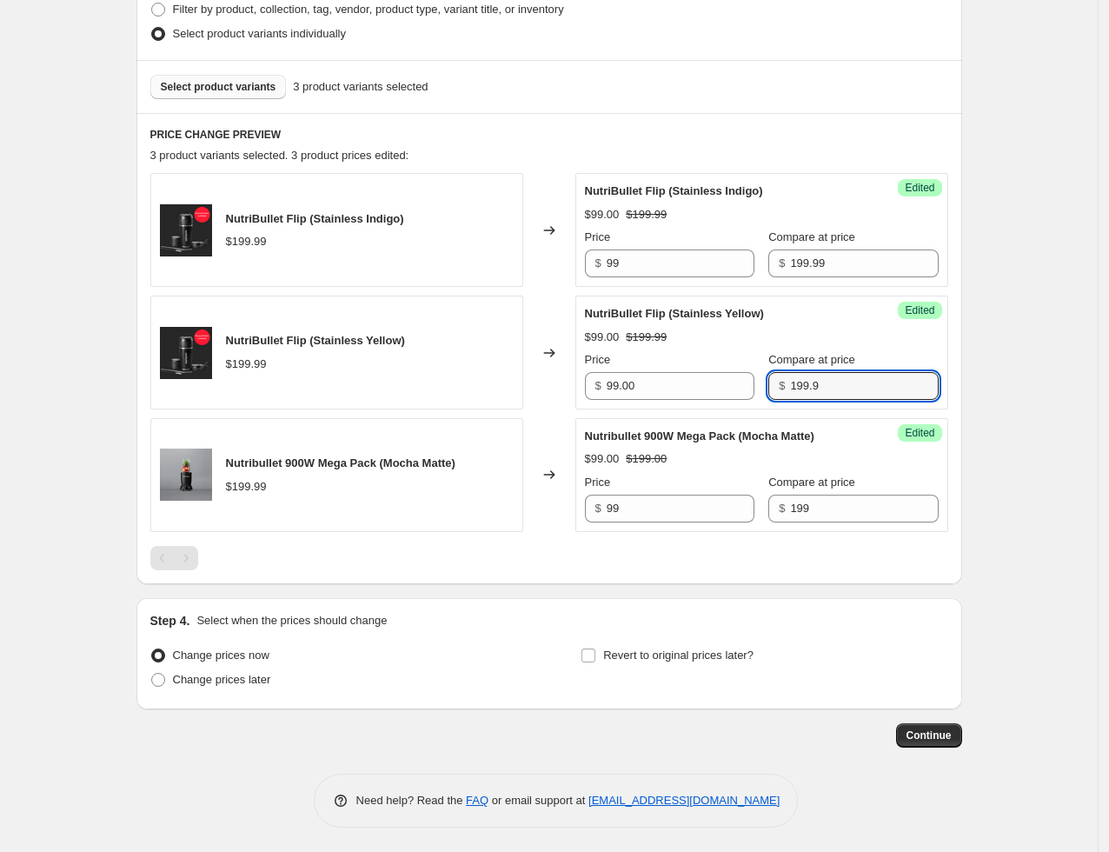
type input "199.99"
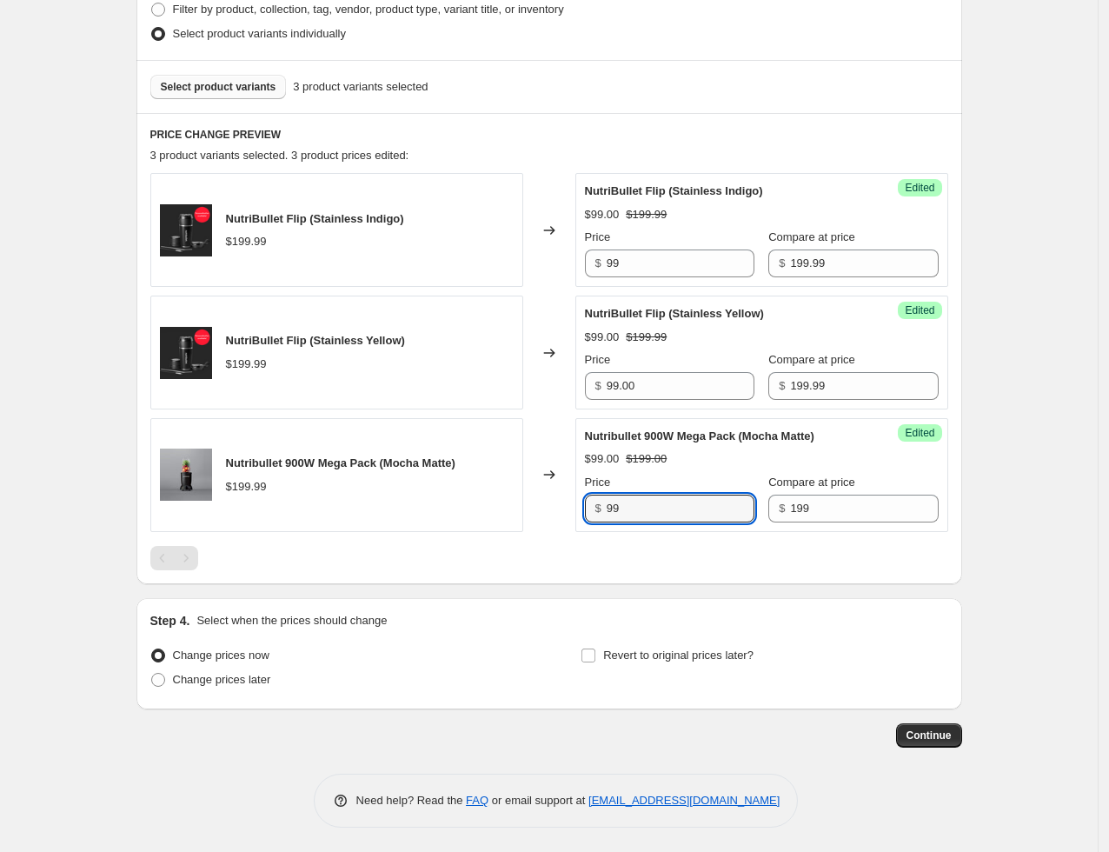
click at [238, 82] on span "Select product variants" at bounding box center [219, 87] width 116 height 14
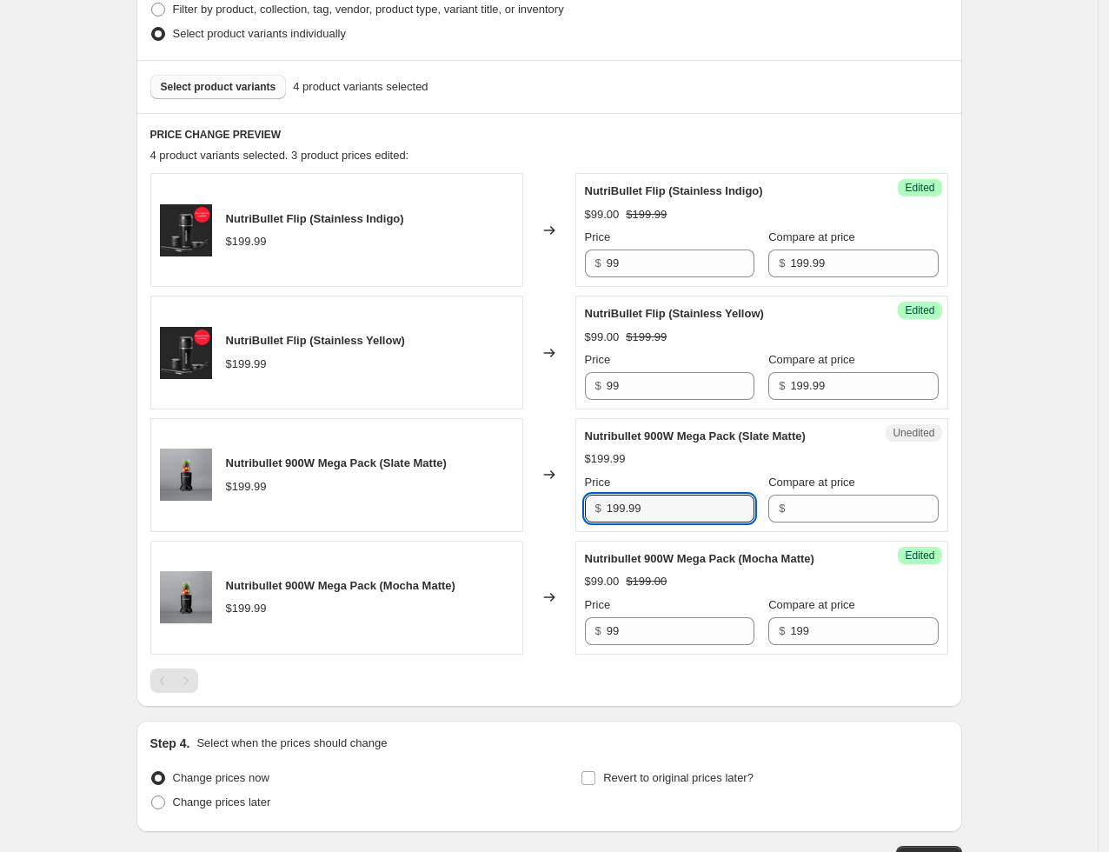
drag, startPoint x: 671, startPoint y: 501, endPoint x: 424, endPoint y: 560, distance: 253.6
click at [424, 560] on div "NutriBullet Flip (Stainless Indigo) $199.99 Changed to Success Edited NutriBull…" at bounding box center [549, 413] width 798 height 481
type input "99"
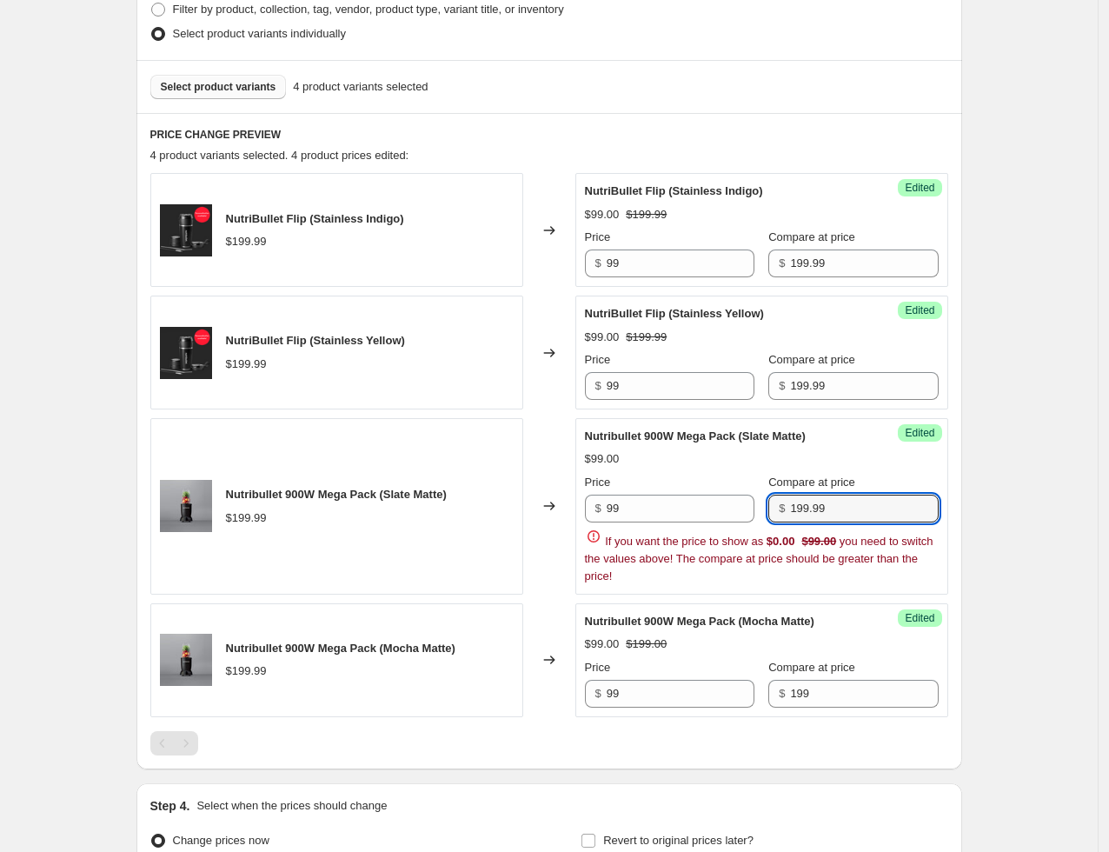
type input "199.99"
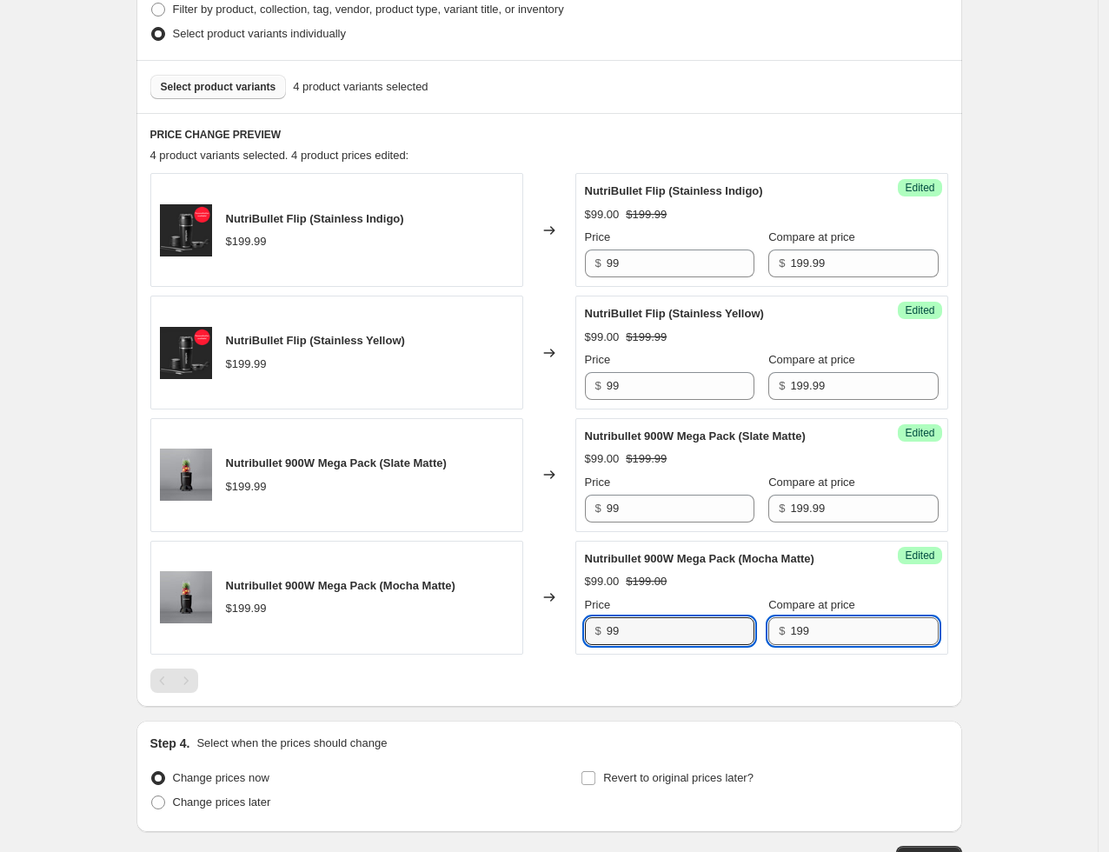
click at [873, 630] on input "199" at bounding box center [864, 631] width 148 height 28
click at [873, 630] on input "199.9" at bounding box center [864, 631] width 148 height 28
type input "199.99"
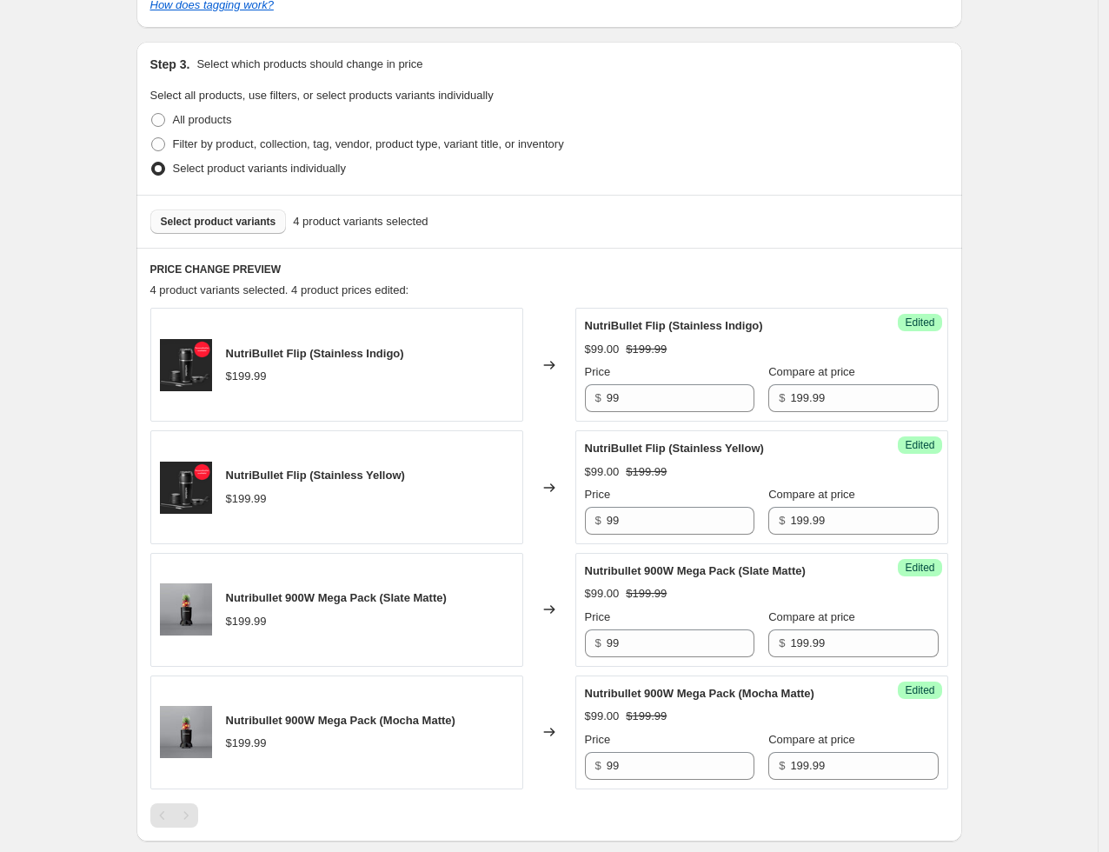
scroll to position [684, 0]
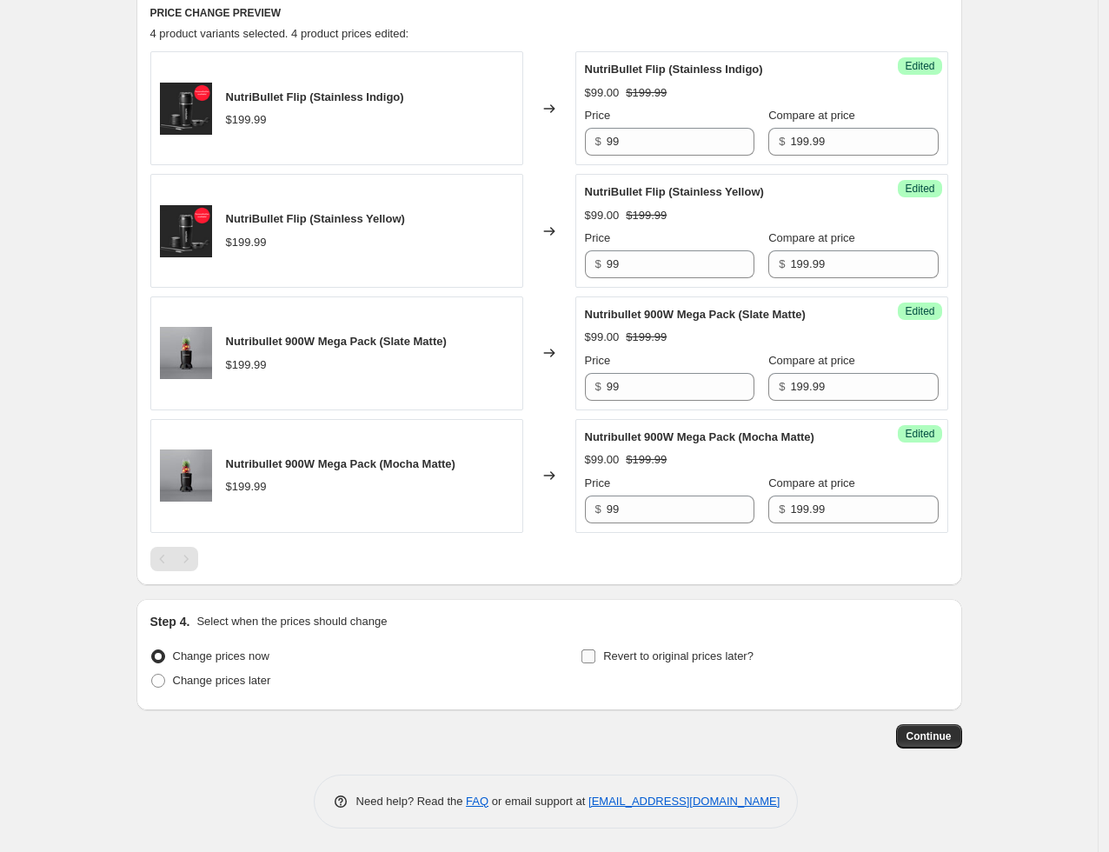
click at [642, 652] on span "Revert to original prices later?" at bounding box center [678, 655] width 150 height 13
click at [595, 652] on input "Revert to original prices later?" at bounding box center [588, 656] width 14 height 14
checkbox input "true"
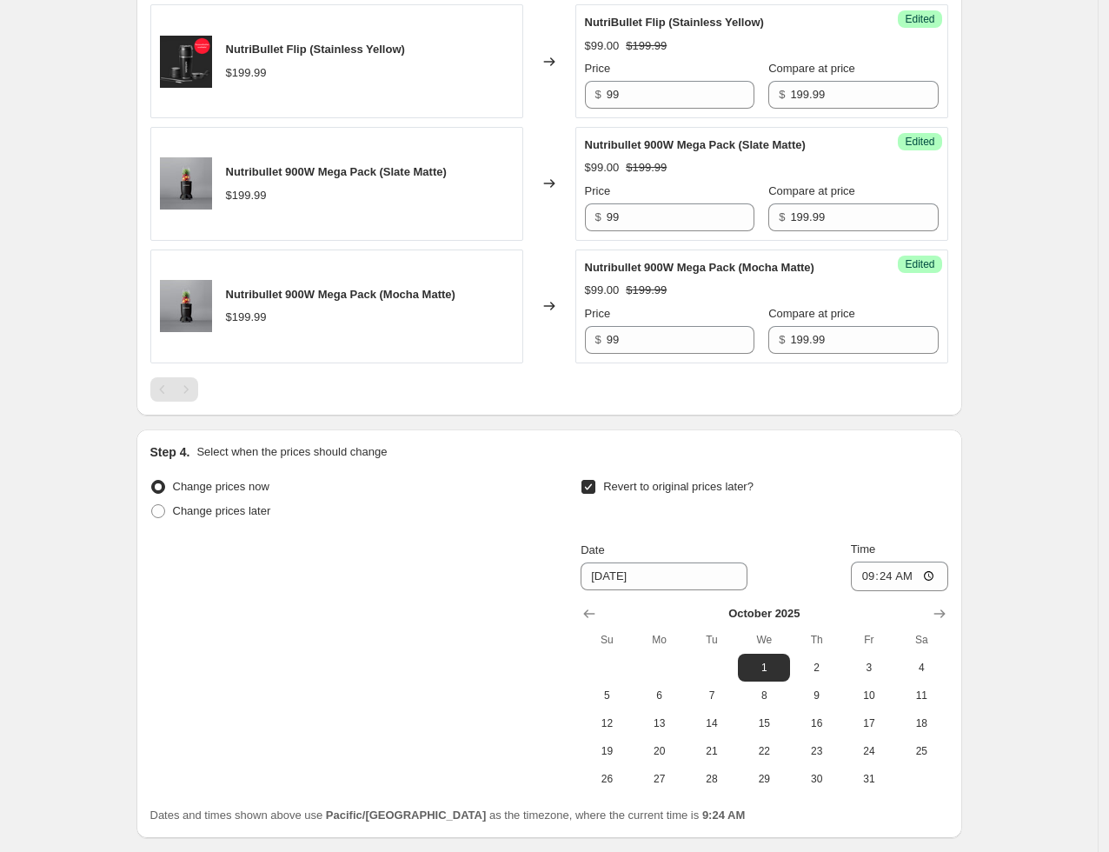
scroll to position [973, 0]
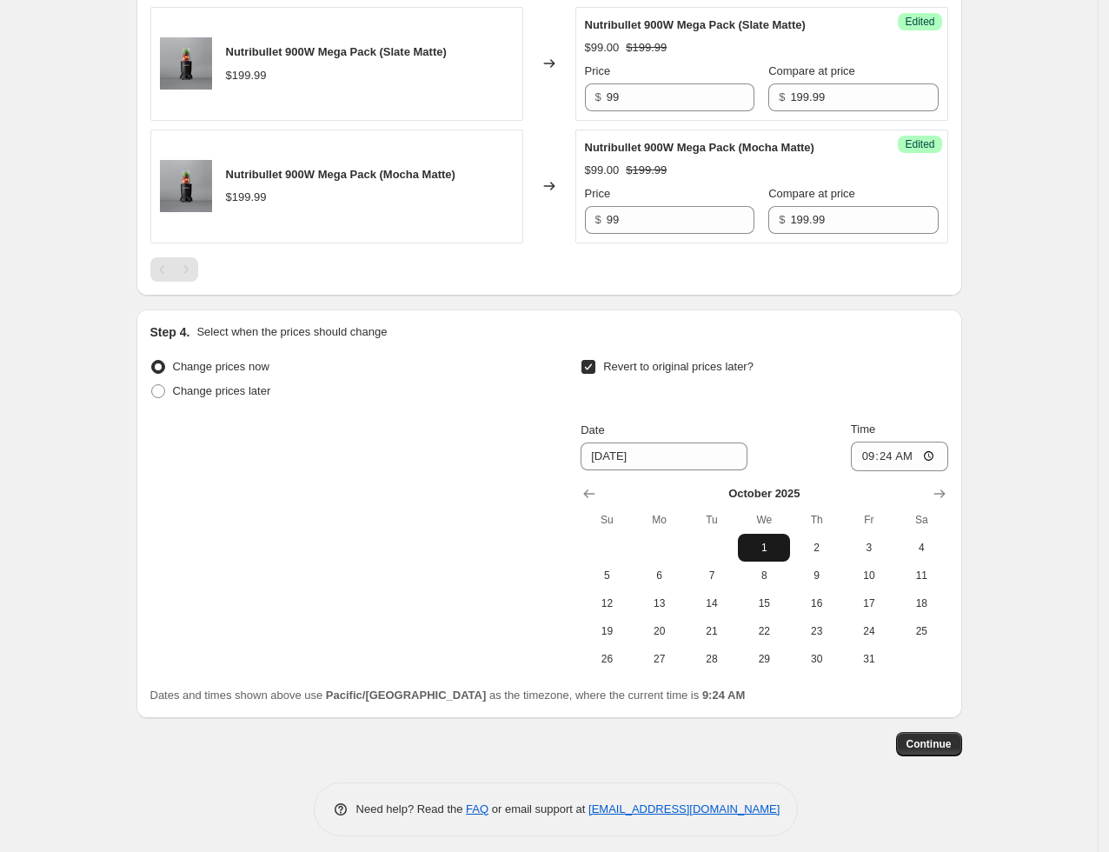
click at [775, 545] on span "1" at bounding box center [764, 548] width 38 height 14
click at [882, 454] on input "09:24" at bounding box center [899, 456] width 97 height 30
click at [872, 459] on input "09:24" at bounding box center [899, 456] width 97 height 30
type input "23:55"
click at [813, 554] on button "2" at bounding box center [816, 548] width 52 height 28
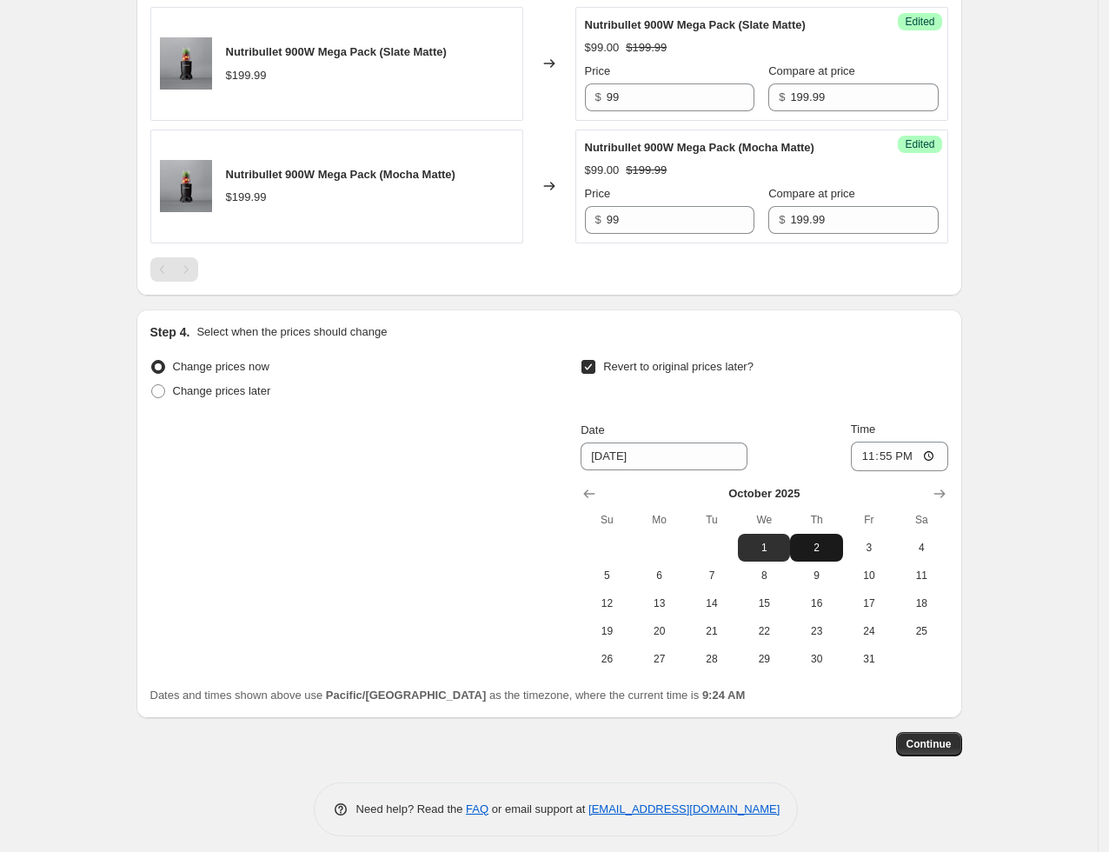
type input "10/2/2025"
click at [925, 740] on span "Continue" at bounding box center [928, 744] width 45 height 14
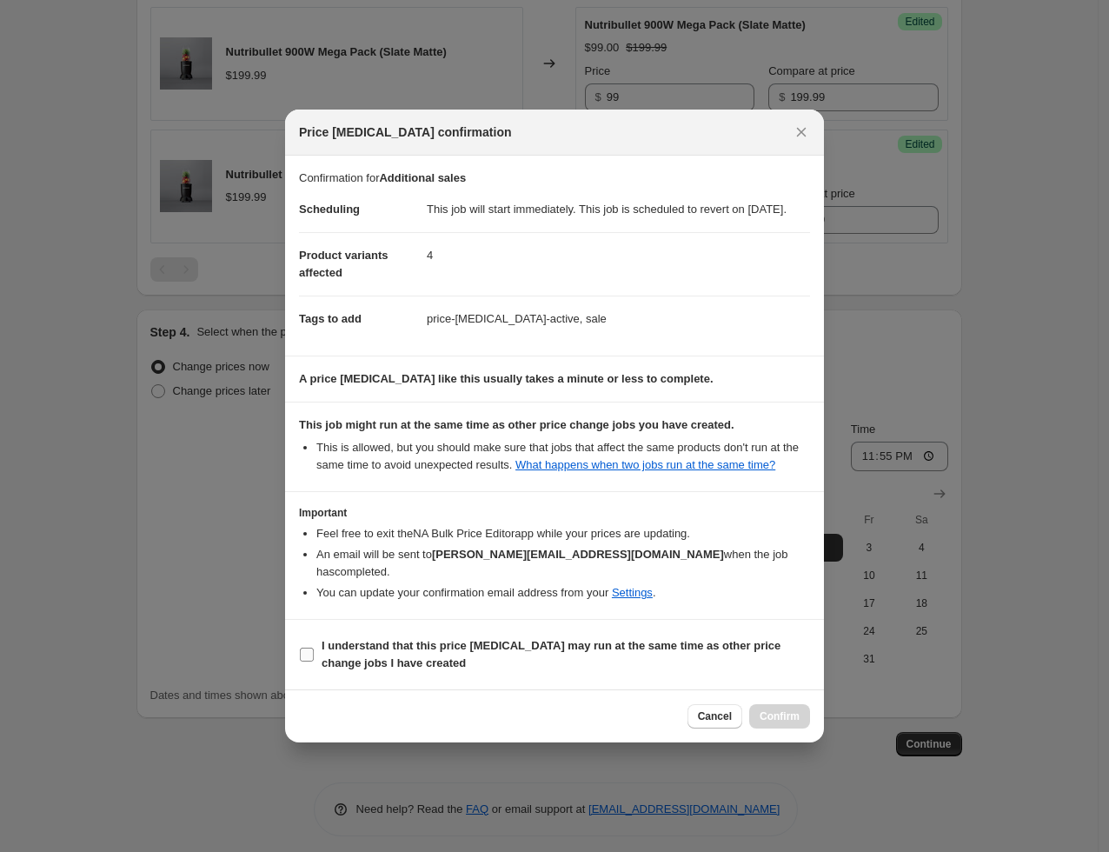
click at [322, 654] on b "I understand that this price change job may run at the same time as other price…" at bounding box center [551, 654] width 459 height 30
click at [314, 654] on input "I understand that this price change job may run at the same time as other price…" at bounding box center [307, 654] width 14 height 14
checkbox input "true"
click at [780, 714] on span "Confirm" at bounding box center [780, 716] width 40 height 14
